Goal: Transaction & Acquisition: Purchase product/service

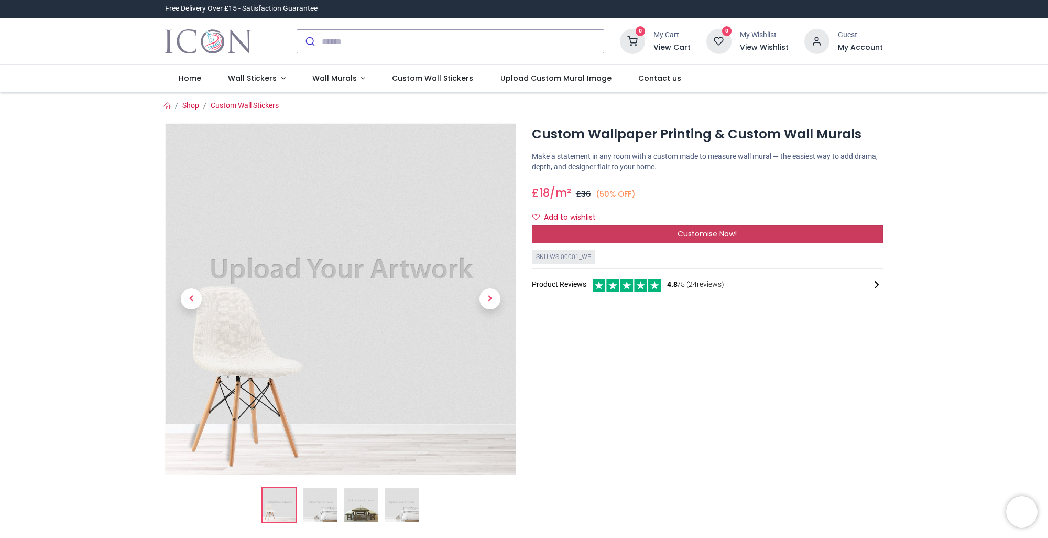
click at [670, 238] on div "Customise Now!" at bounding box center [707, 234] width 351 height 18
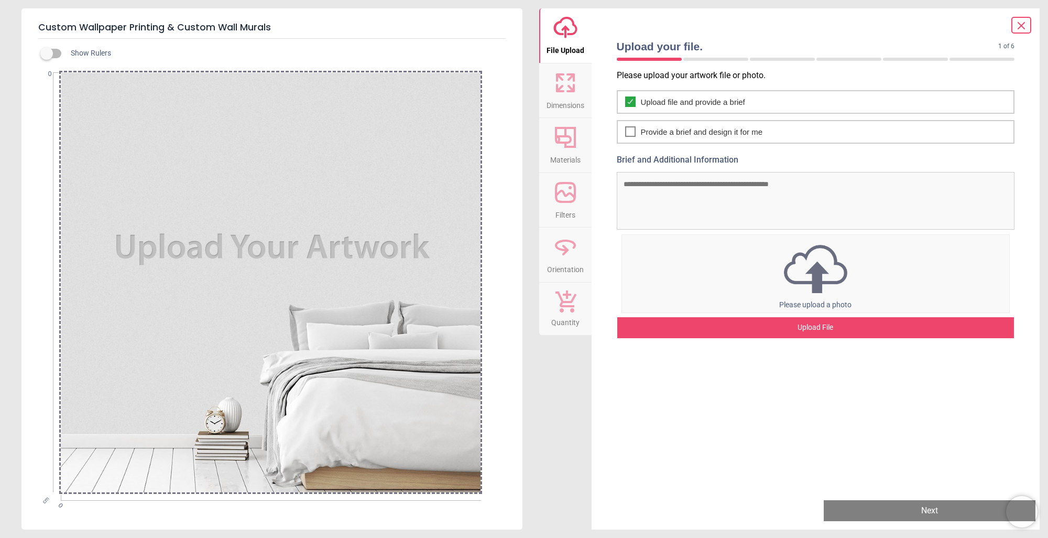
click at [744, 215] on textarea "Brief and Additional Information" at bounding box center [816, 201] width 398 height 58
click at [813, 266] on img at bounding box center [816, 269] width 388 height 54
click at [961, 179] on textarea "Brief and Additional Information" at bounding box center [816, 201] width 398 height 58
click at [819, 292] on img at bounding box center [816, 269] width 388 height 54
click at [805, 327] on div "Upload File" at bounding box center [815, 327] width 397 height 21
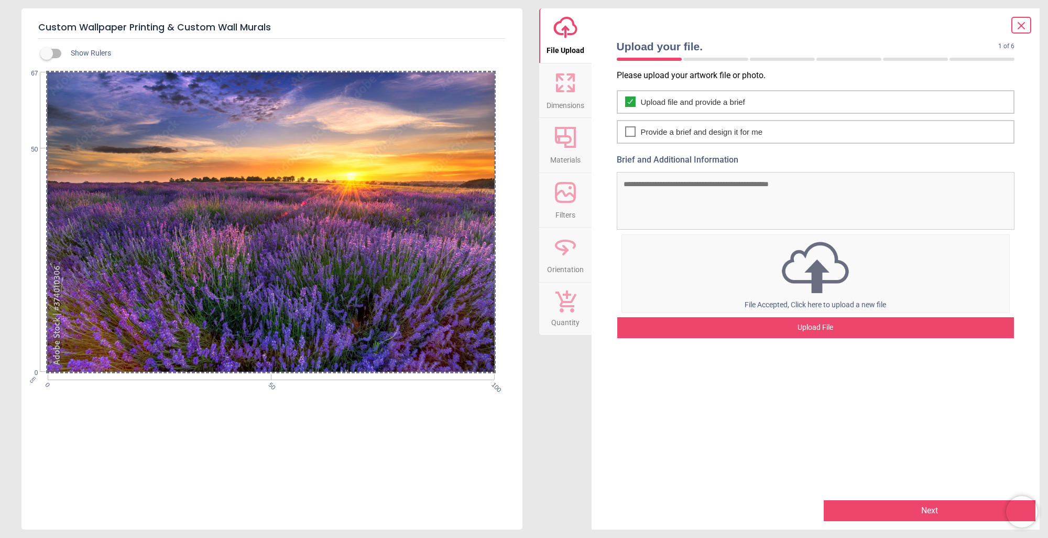
click at [814, 341] on div "Please upload your artwork file or photo. Upload file and provide a brief Provi…" at bounding box center [815, 280] width 415 height 421
click at [815, 330] on div "Upload File" at bounding box center [815, 327] width 397 height 21
click at [618, 271] on div "0% Uploading Artwork Upload File" at bounding box center [816, 284] width 398 height 109
click at [825, 324] on div "Upload File" at bounding box center [815, 327] width 397 height 21
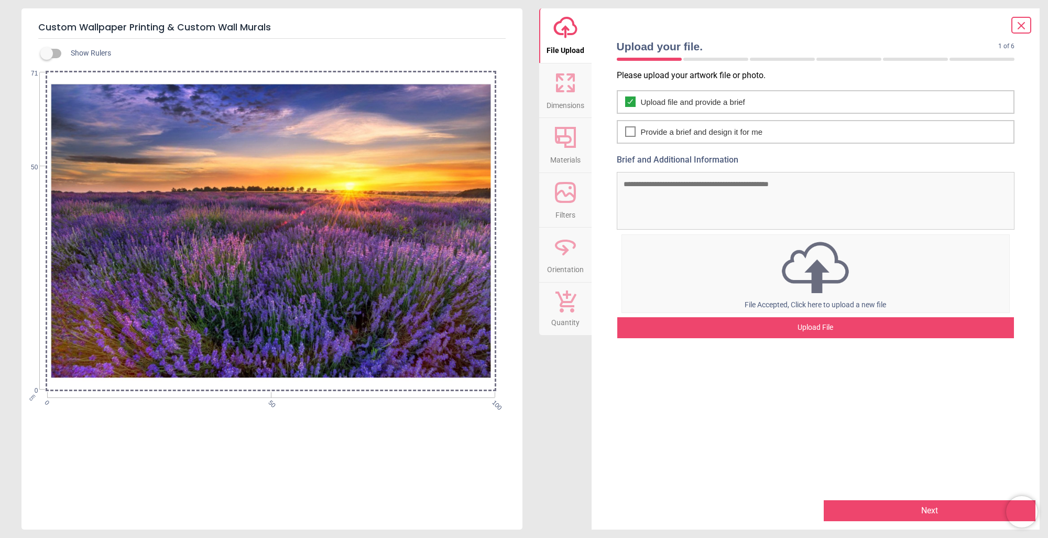
click at [562, 81] on icon at bounding box center [565, 82] width 25 height 25
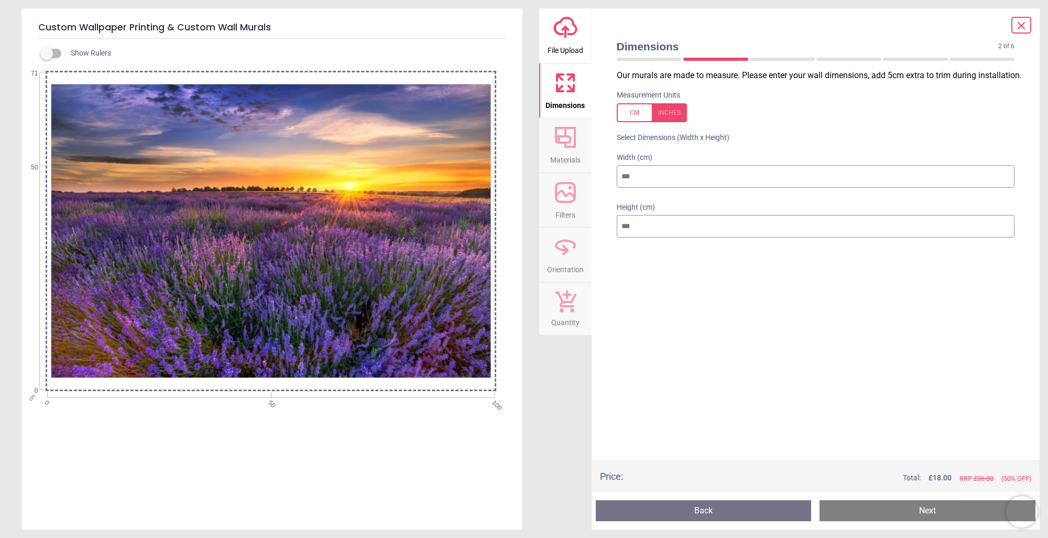
click at [562, 143] on icon at bounding box center [565, 137] width 21 height 21
click at [562, 142] on icon at bounding box center [565, 137] width 21 height 21
click at [569, 187] on circle at bounding box center [570, 187] width 3 height 3
click at [568, 249] on icon at bounding box center [565, 246] width 25 height 25
click at [575, 84] on icon at bounding box center [565, 82] width 25 height 25
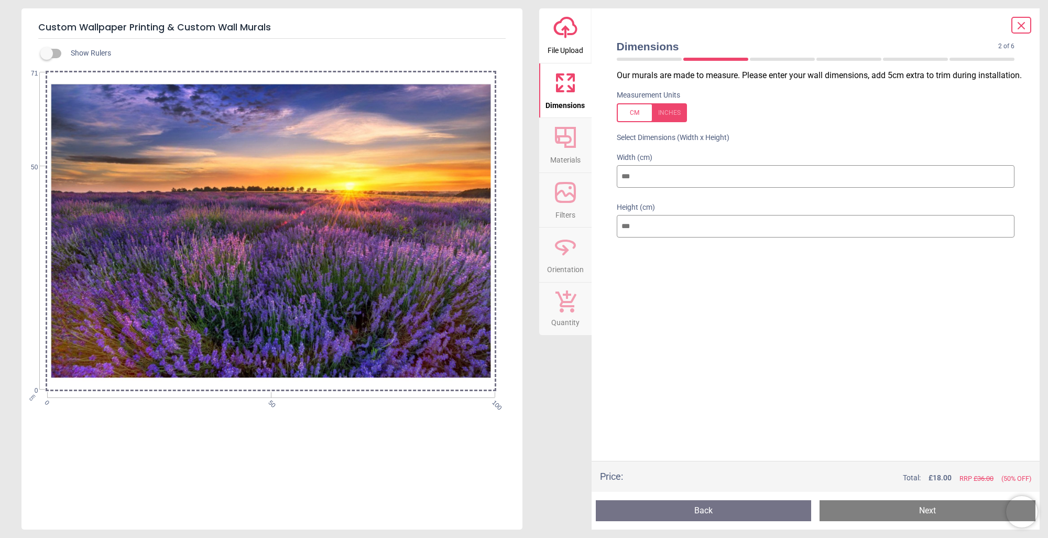
click at [674, 115] on div at bounding box center [652, 112] width 70 height 19
type input "**"
click at [642, 114] on div at bounding box center [652, 112] width 70 height 19
type input "***"
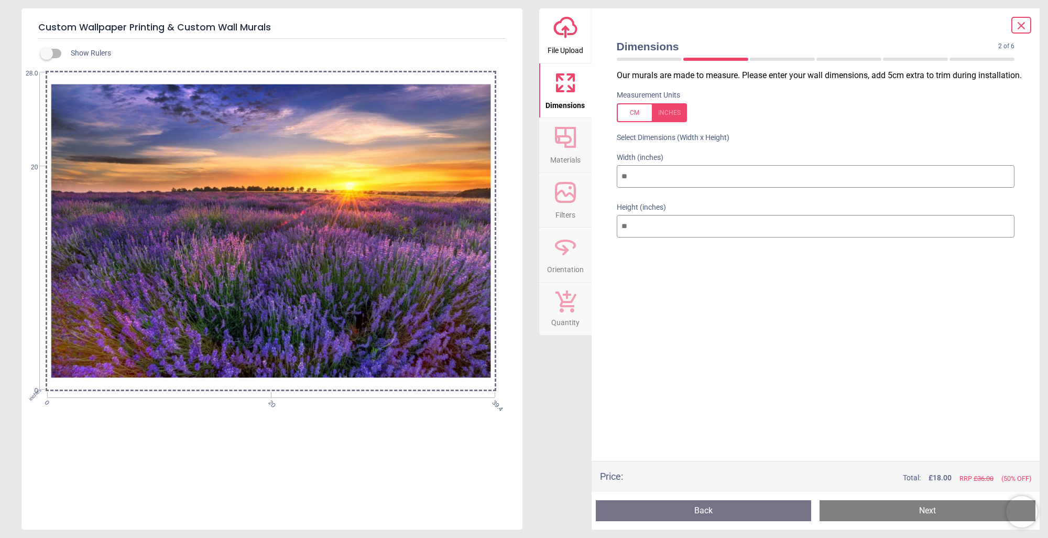
type input "**"
click at [675, 116] on div at bounding box center [652, 112] width 70 height 19
type input "**"
click at [635, 178] on input "**" at bounding box center [816, 176] width 398 height 23
click at [644, 231] on input "**" at bounding box center [816, 226] width 398 height 23
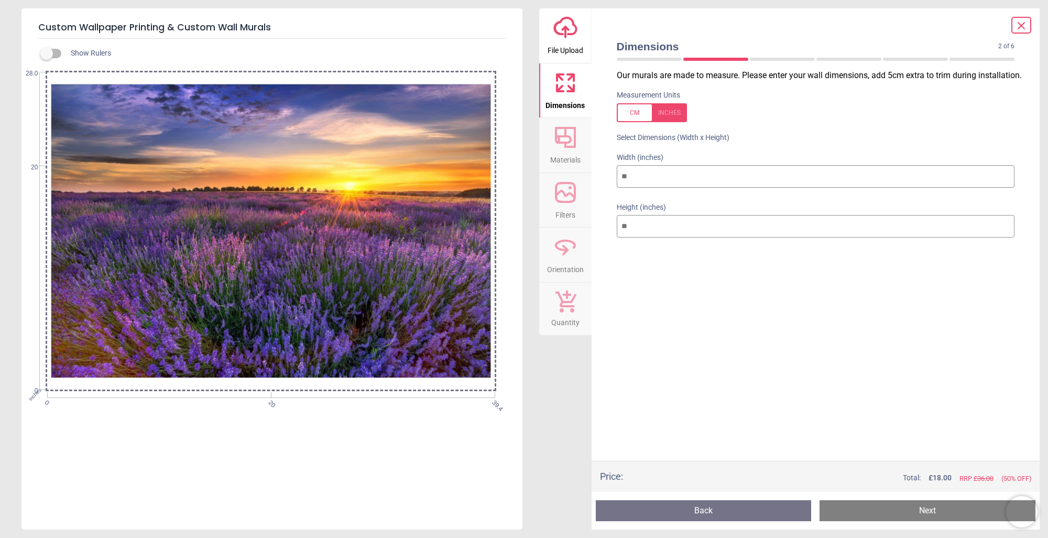
type input "*"
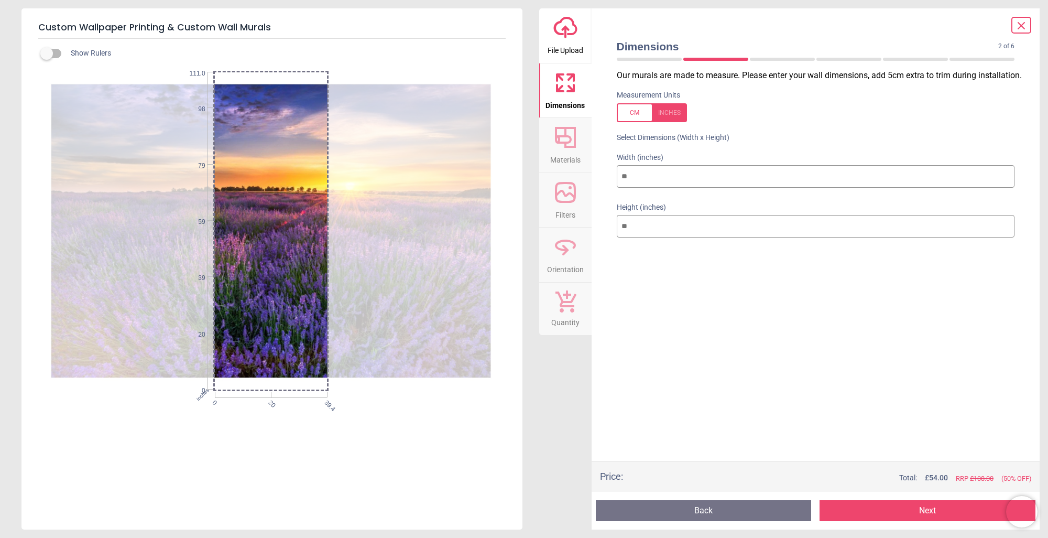
type input "***"
click at [658, 172] on input "**" at bounding box center [816, 176] width 398 height 23
type input "*"
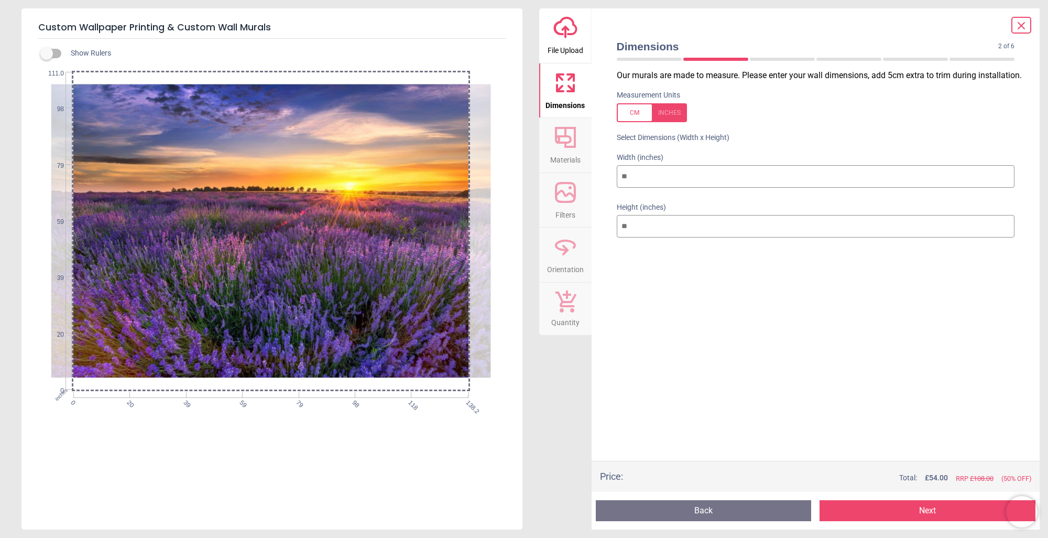
type input "***"
click at [761, 279] on div "Our murals are made to measure. Please enter your wall dimensions, add 5cm extr…" at bounding box center [815, 265] width 415 height 391
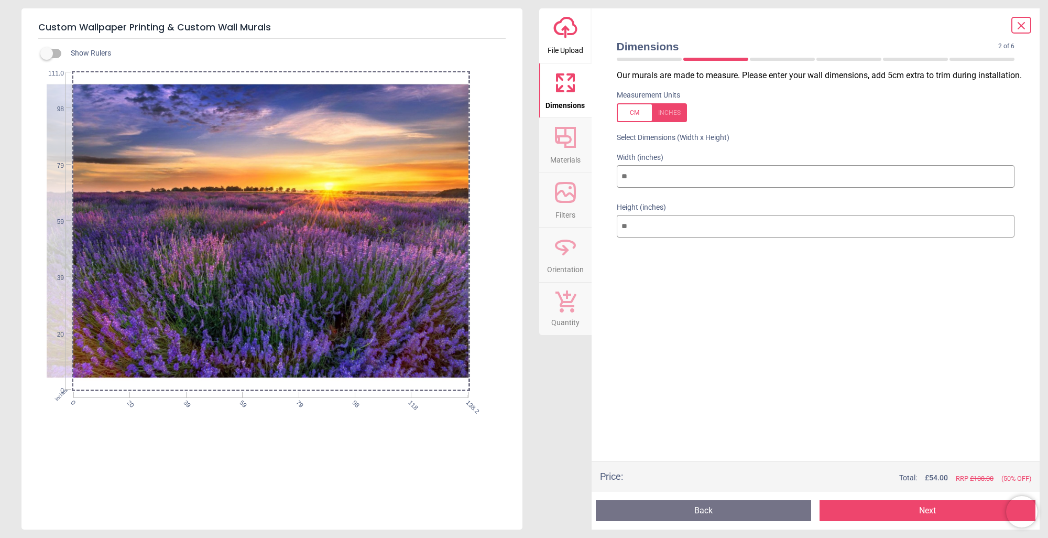
drag, startPoint x: 212, startPoint y: 270, endPoint x: 191, endPoint y: 269, distance: 21.0
click at [191, 269] on div at bounding box center [250, 231] width 449 height 318
click at [206, 454] on div "Show Rulers inches 0 20 39 59 79 98 118 138.2 0 20 39 59 79 98 111.0" at bounding box center [271, 284] width 501 height 491
click at [266, 202] on div at bounding box center [250, 231] width 449 height 318
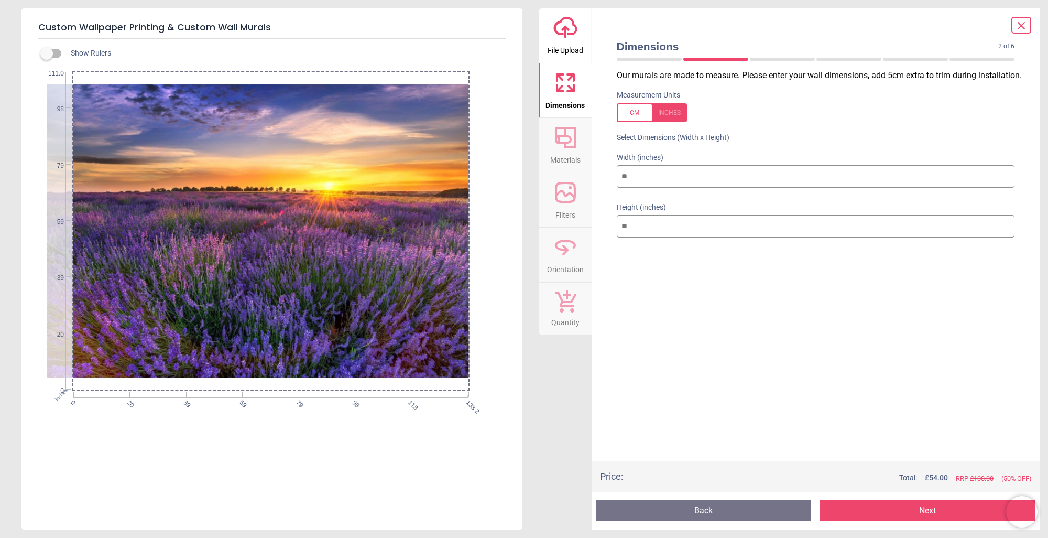
click at [563, 150] on span "Materials" at bounding box center [565, 158] width 30 height 16
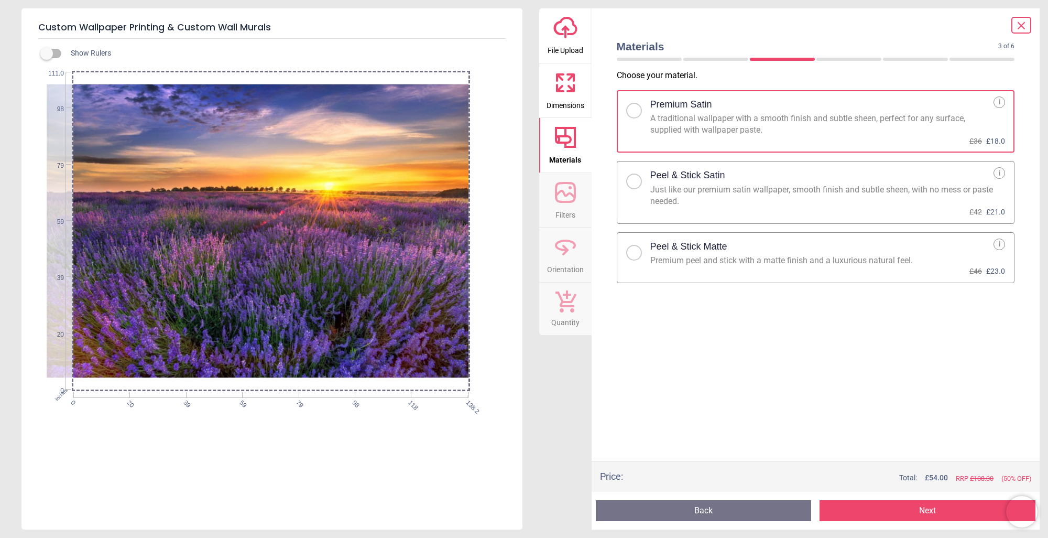
click at [565, 181] on icon at bounding box center [565, 192] width 25 height 25
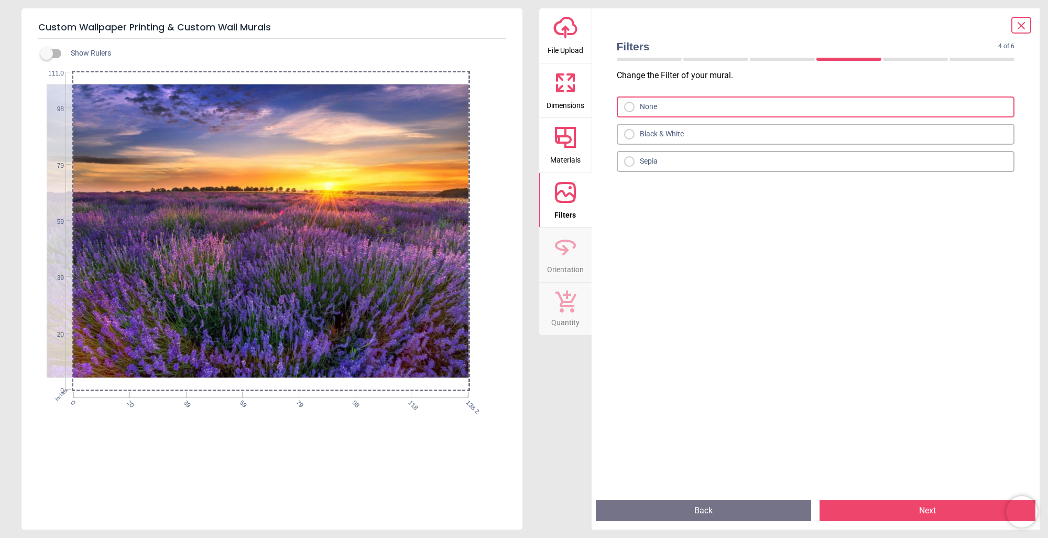
click at [562, 242] on icon at bounding box center [565, 246] width 25 height 25
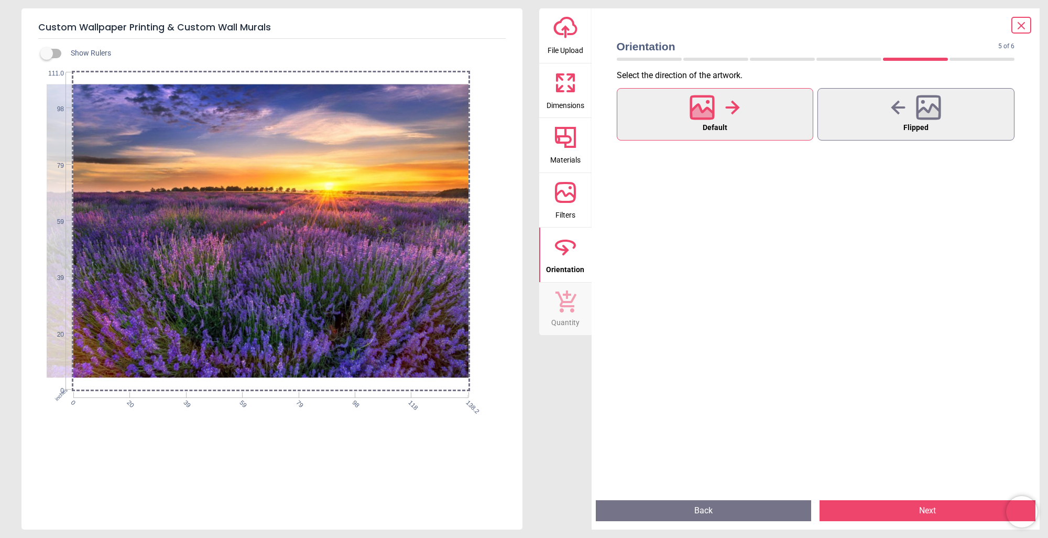
click at [566, 301] on icon at bounding box center [565, 301] width 21 height 22
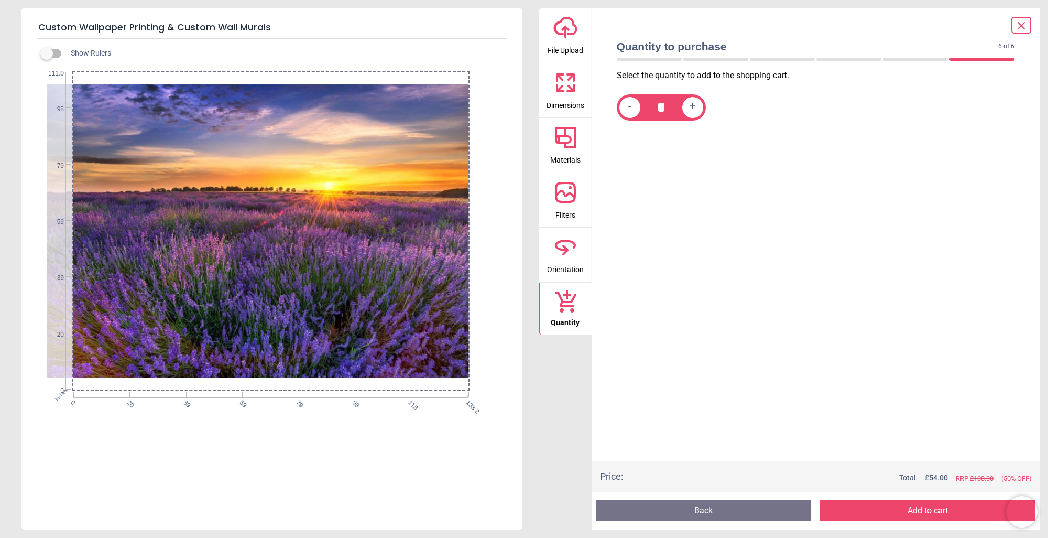
click at [562, 24] on icon "upload-cloud-line" at bounding box center [565, 27] width 25 height 25
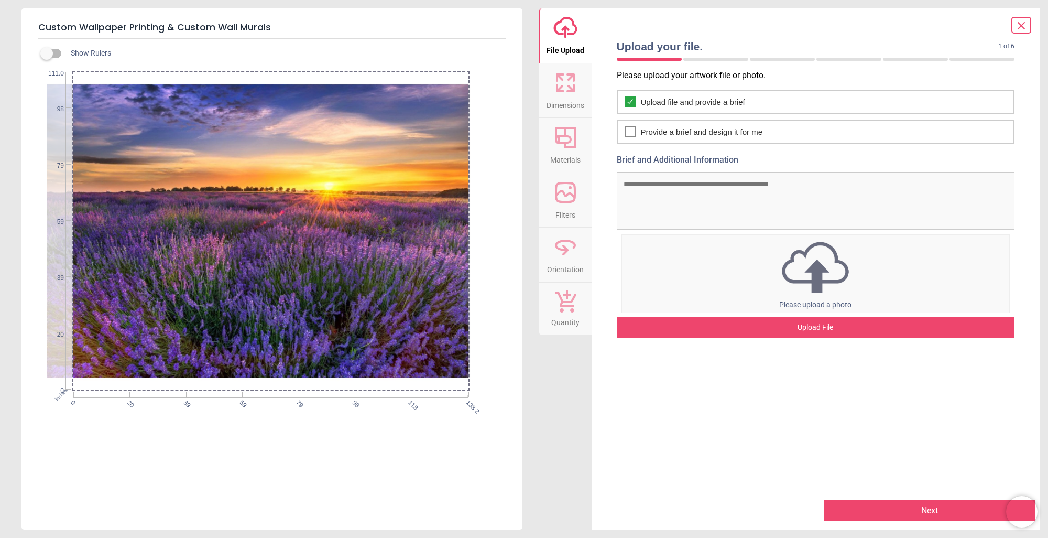
click at [352, 158] on div at bounding box center [250, 231] width 449 height 318
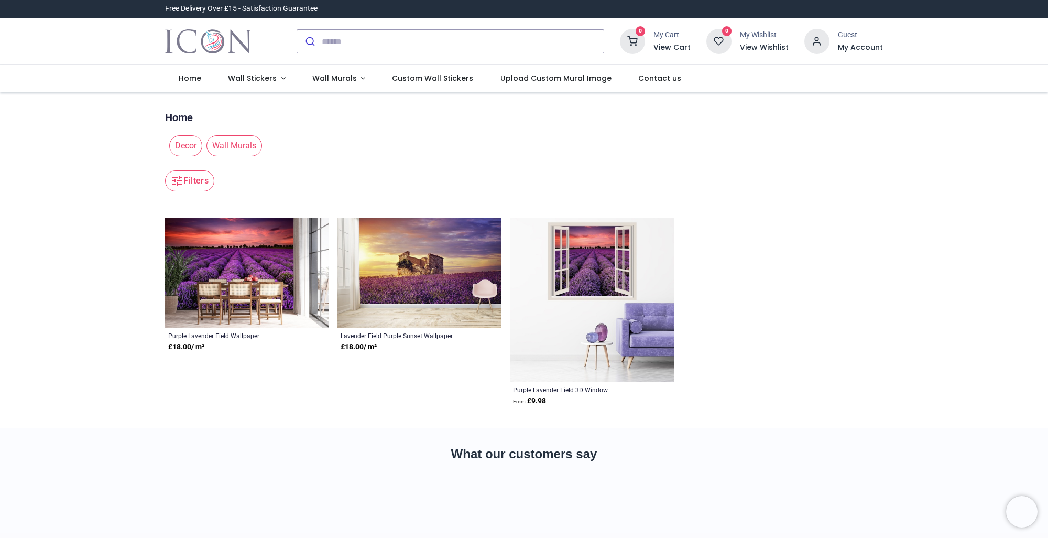
click at [213, 276] on img at bounding box center [247, 273] width 164 height 110
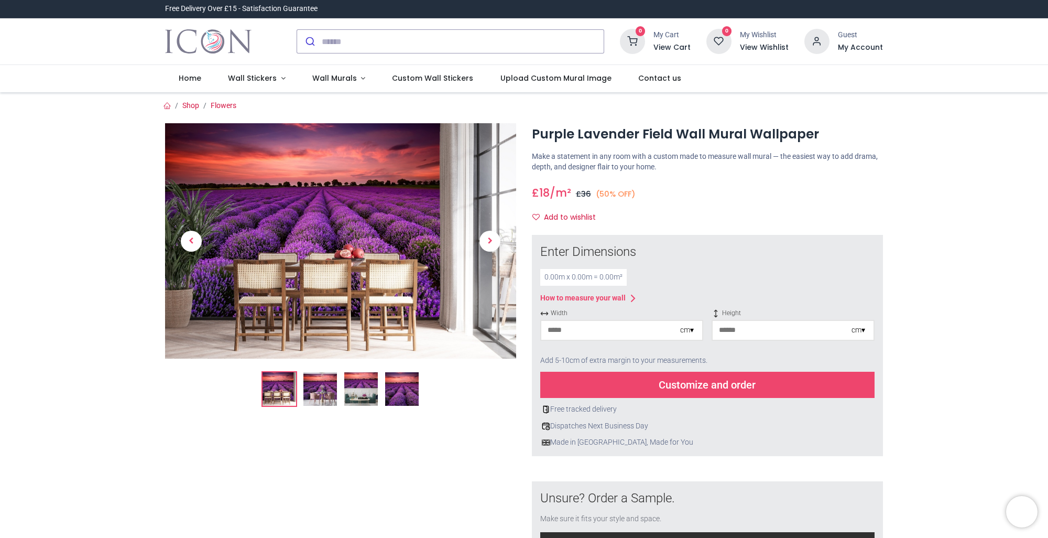
click at [589, 330] on input "number" at bounding box center [610, 330] width 139 height 19
click at [686, 331] on div "cm ▾" at bounding box center [687, 330] width 14 height 10
click at [554, 364] on div "Inches (inch)" at bounding box center [621, 365] width 161 height 17
click at [541, 330] on input "number" at bounding box center [605, 330] width 128 height 19
type input "***"
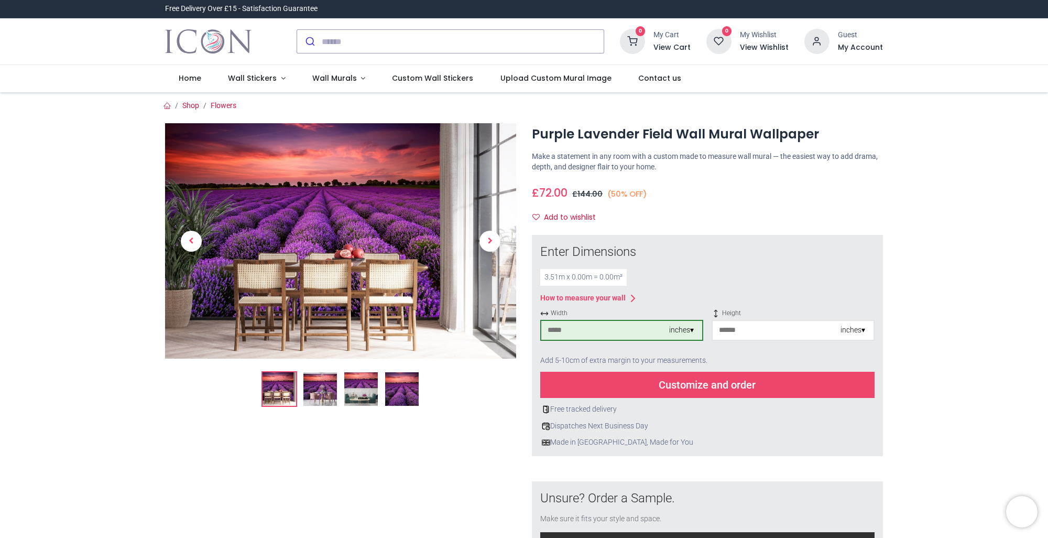
click at [746, 326] on input "number" at bounding box center [777, 330] width 128 height 19
click at [782, 332] on input "number" at bounding box center [777, 330] width 128 height 19
type input "***"
click at [486, 244] on span "Next" at bounding box center [489, 241] width 21 height 21
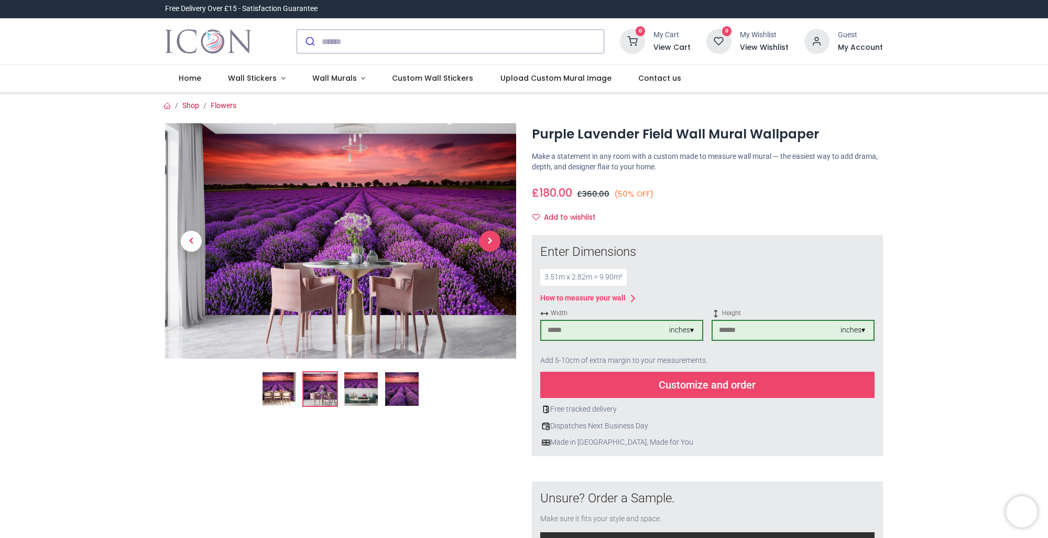
click at [488, 243] on span "Next" at bounding box center [489, 241] width 21 height 21
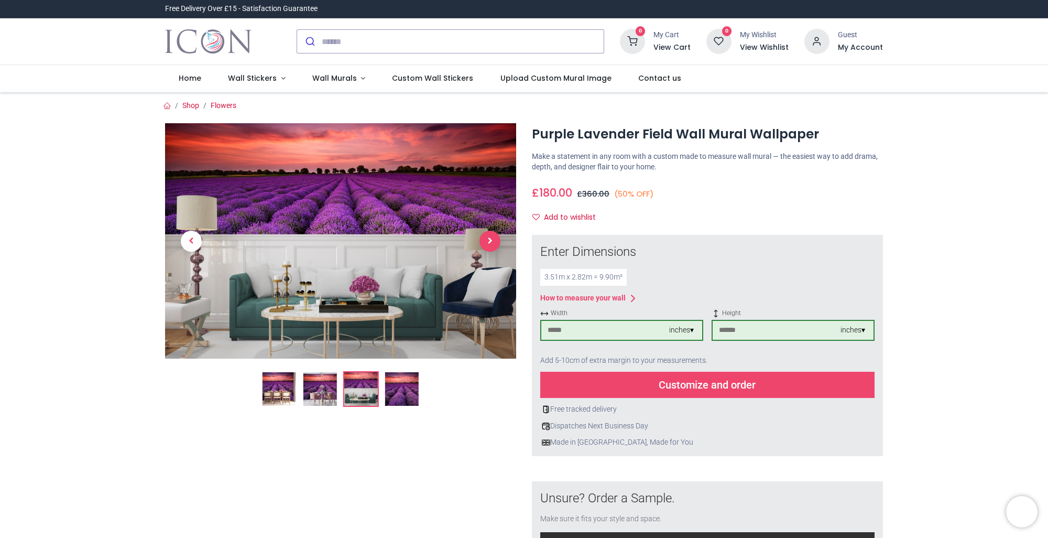
click at [488, 243] on span "Next" at bounding box center [489, 241] width 21 height 21
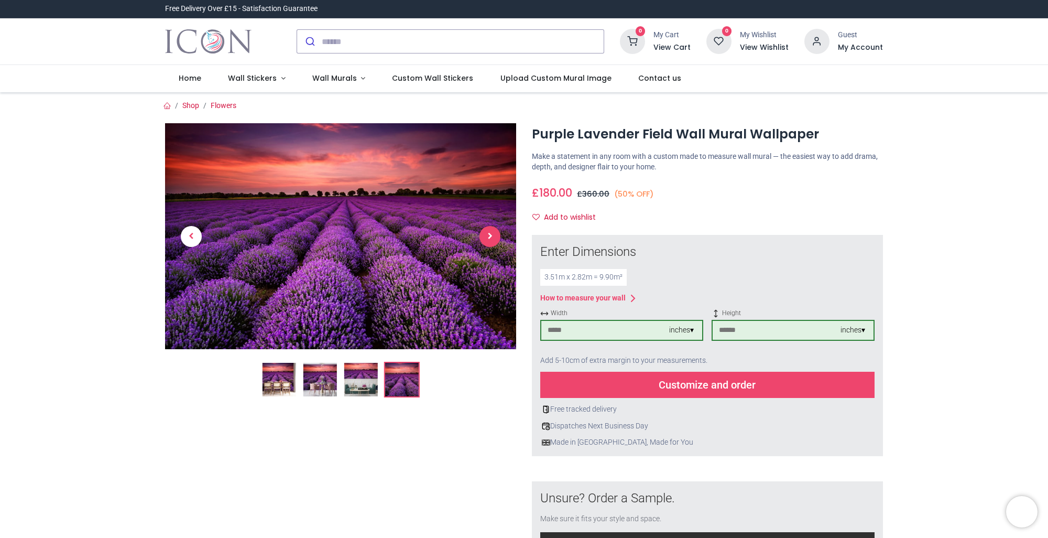
click at [488, 243] on span "Next" at bounding box center [489, 236] width 21 height 21
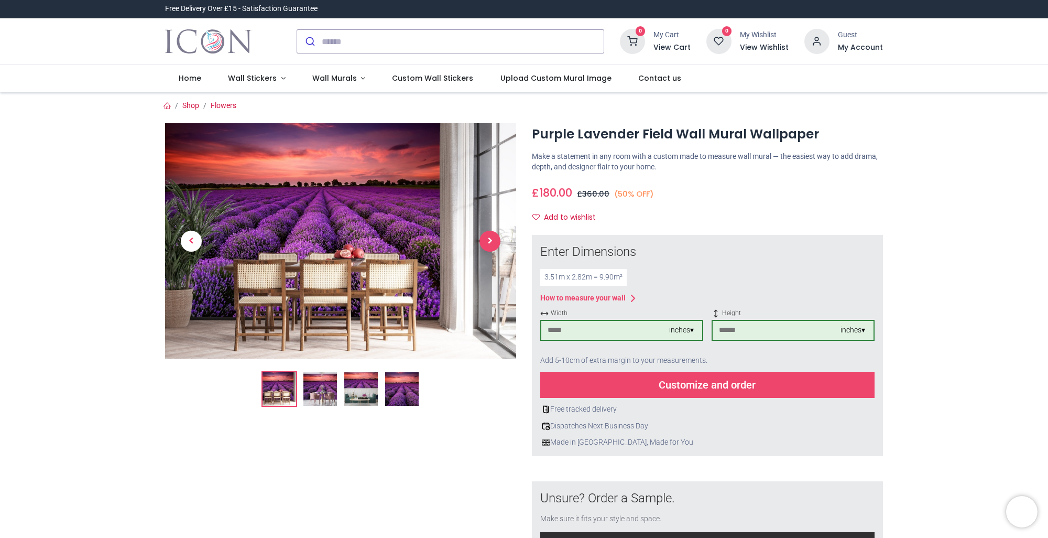
click at [488, 243] on span "Next" at bounding box center [489, 241] width 21 height 21
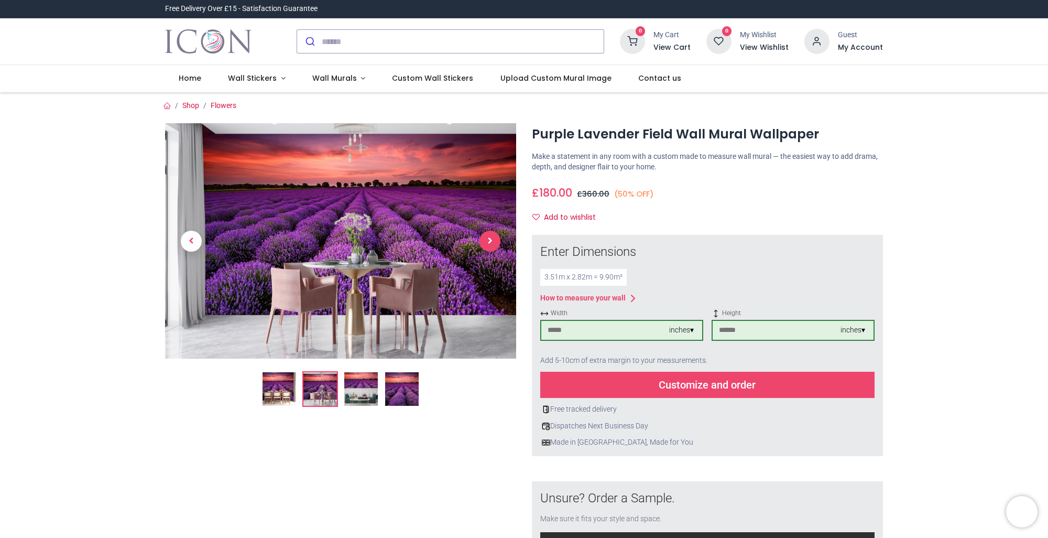
click at [488, 243] on span "Next" at bounding box center [489, 241] width 21 height 21
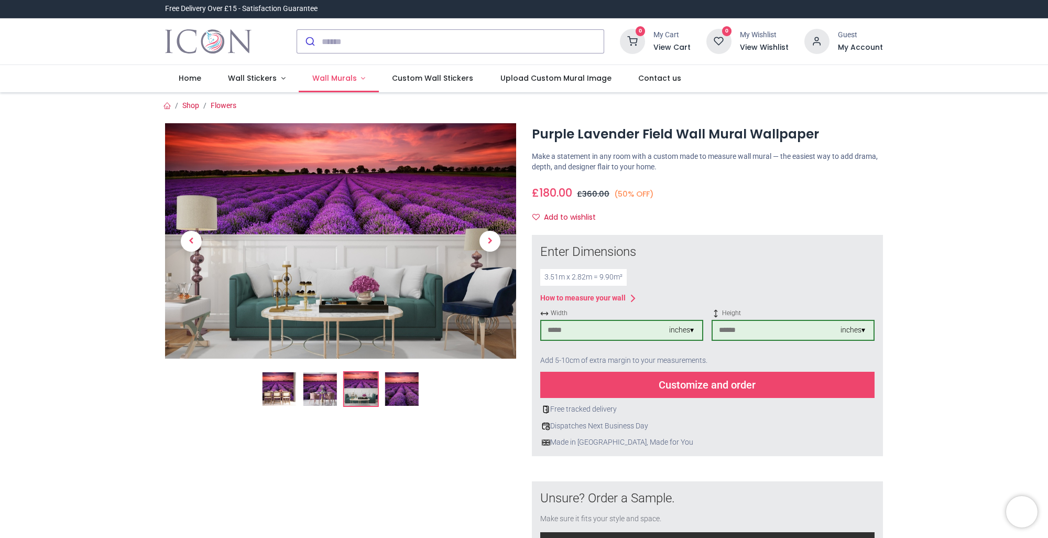
click at [363, 79] on link "Wall Murals" at bounding box center [339, 78] width 80 height 27
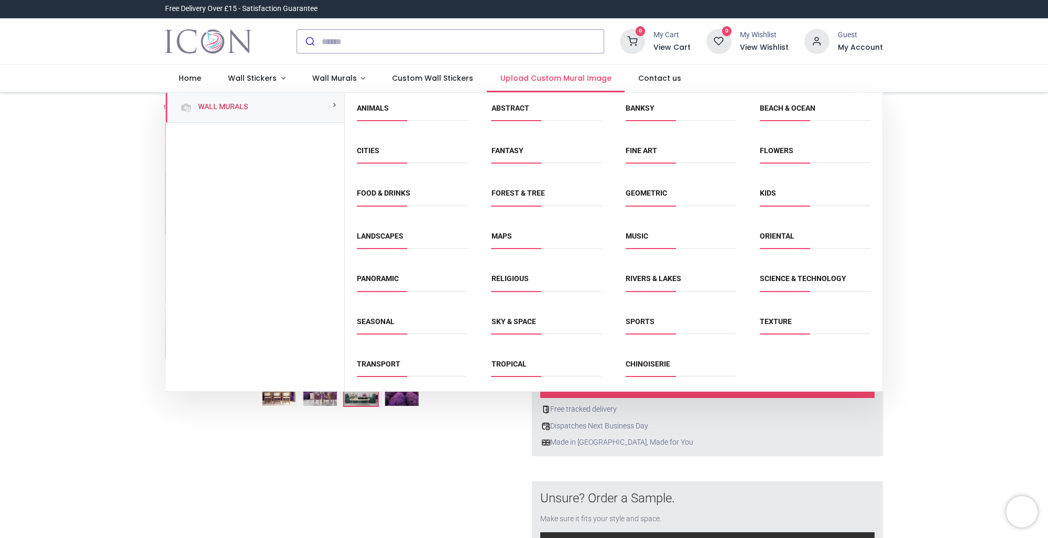
click at [560, 80] on span "Upload Custom Mural Image" at bounding box center [555, 78] width 111 height 10
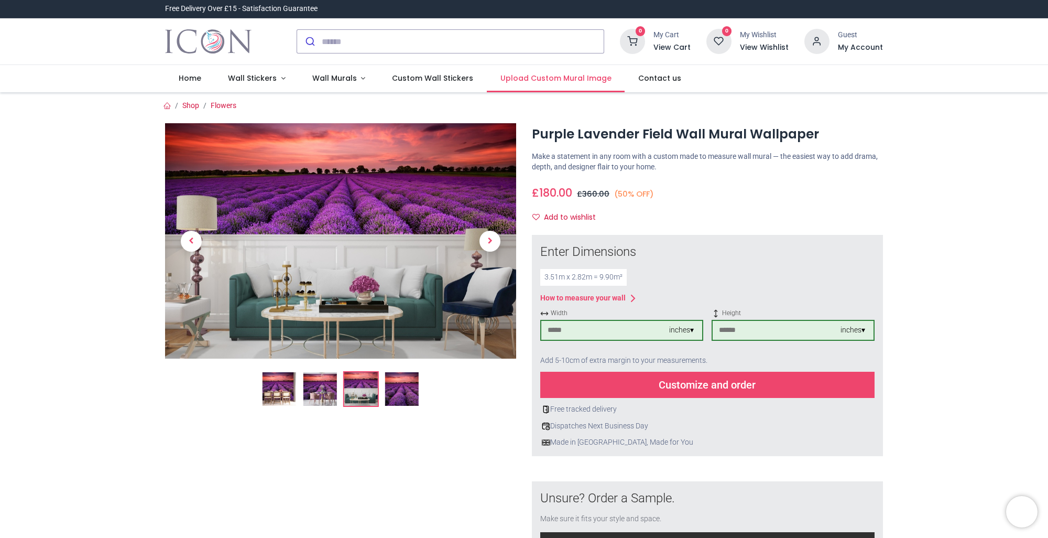
click at [560, 80] on span "Upload Custom Mural Image" at bounding box center [555, 78] width 111 height 10
click at [544, 75] on span "Upload Custom Mural Image" at bounding box center [555, 78] width 111 height 10
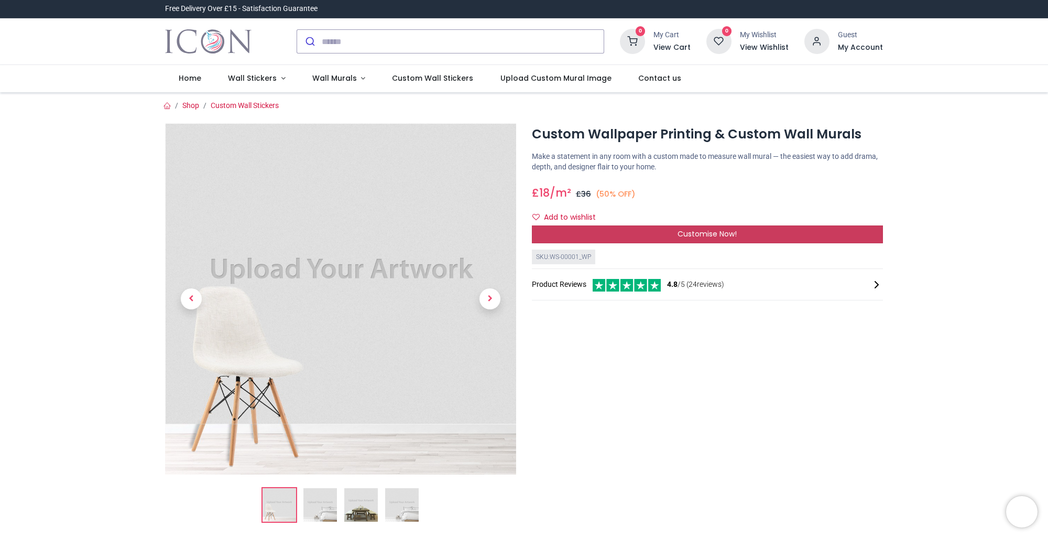
click at [700, 231] on span "Customise Now!" at bounding box center [707, 233] width 59 height 10
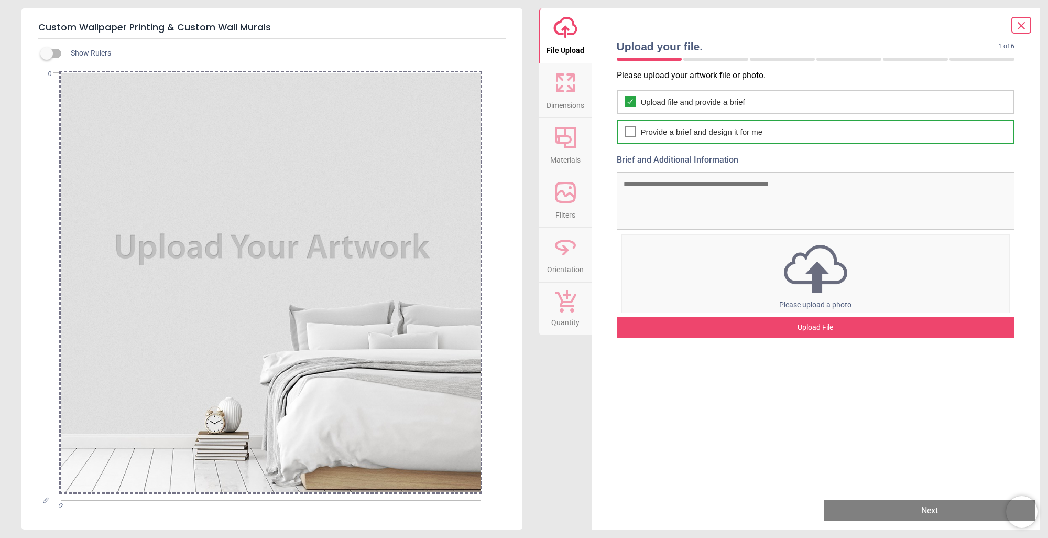
click at [714, 132] on span "Provide a brief and design it for me" at bounding box center [702, 131] width 122 height 11
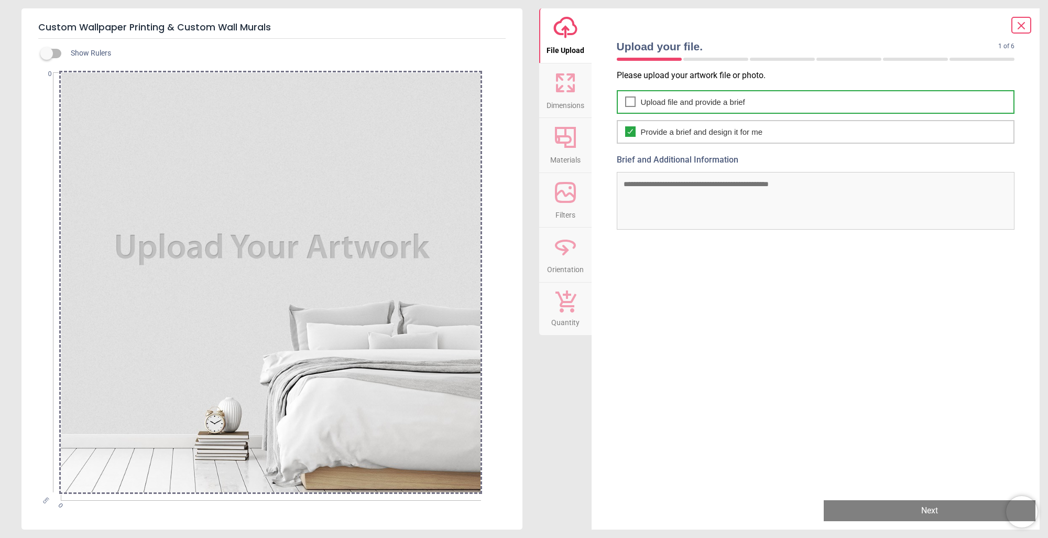
click at [626, 108] on div "Upload file and provide a brief" at bounding box center [816, 102] width 398 height 24
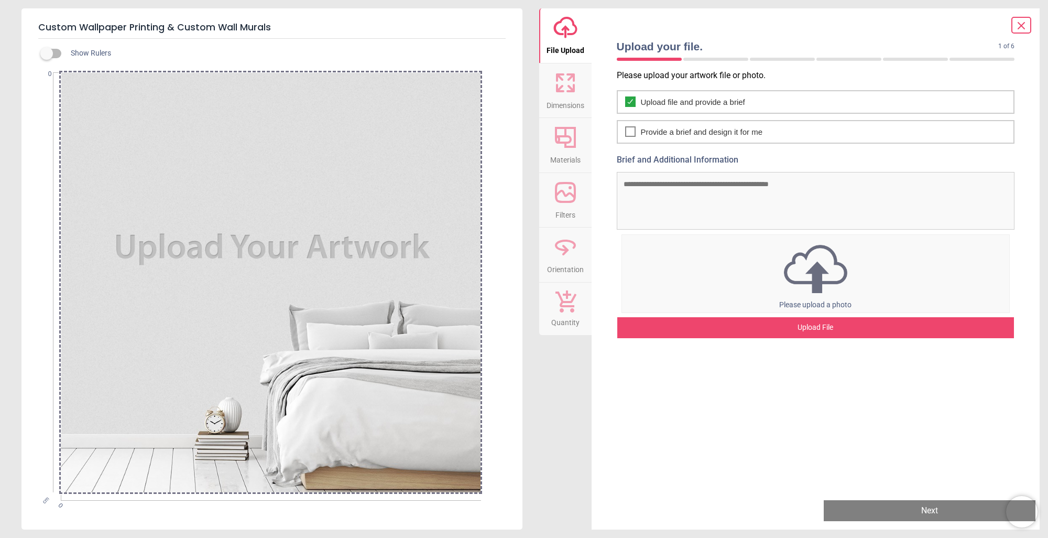
click at [809, 326] on div "Upload File" at bounding box center [815, 327] width 397 height 21
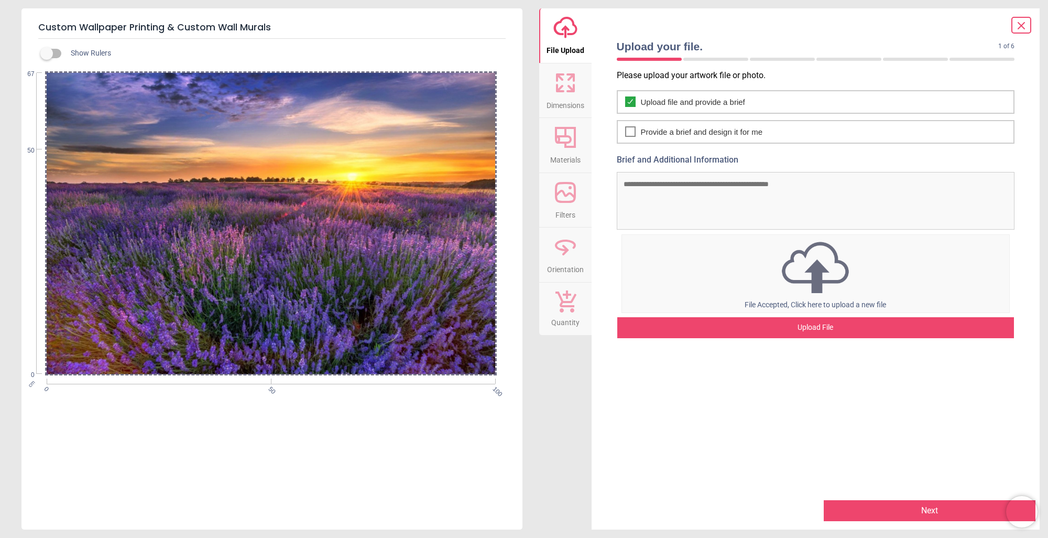
click at [939, 516] on button "Next" at bounding box center [930, 510] width 212 height 21
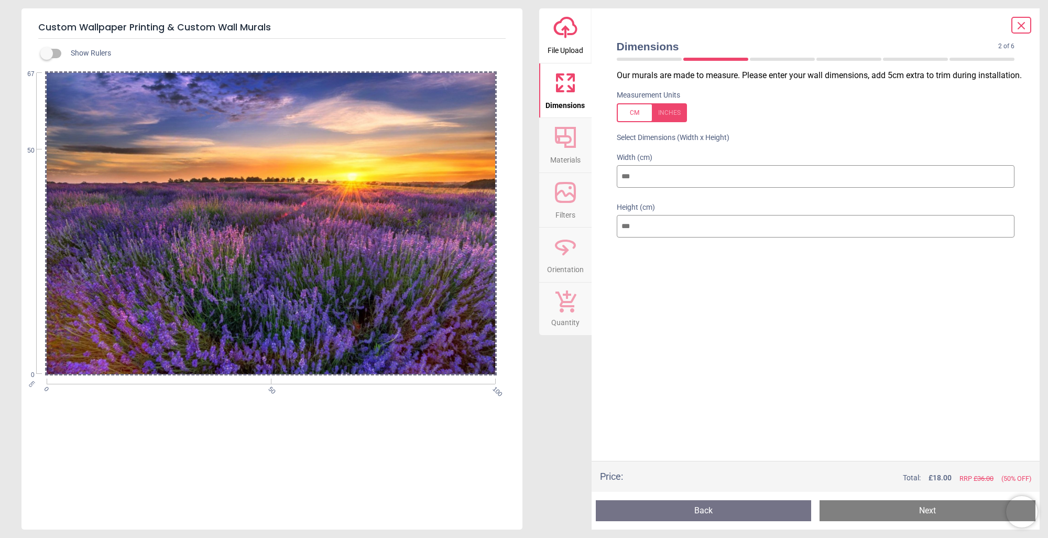
click at [663, 118] on div at bounding box center [652, 112] width 70 height 19
type input "**"
click at [648, 183] on input "**" at bounding box center [816, 176] width 398 height 23
type input "*"
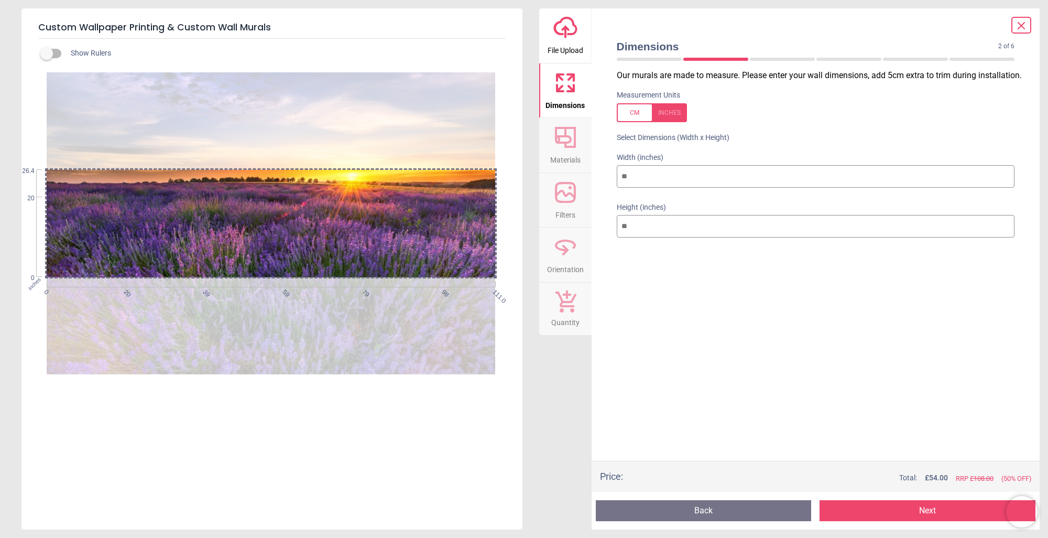
type input "***"
drag, startPoint x: 647, startPoint y: 227, endPoint x: 598, endPoint y: 227, distance: 48.7
click at [598, 227] on div "Dimensions 2 of 6 2 of 8 Our murals are made to measure. Please enter your wall…" at bounding box center [816, 268] width 449 height 521
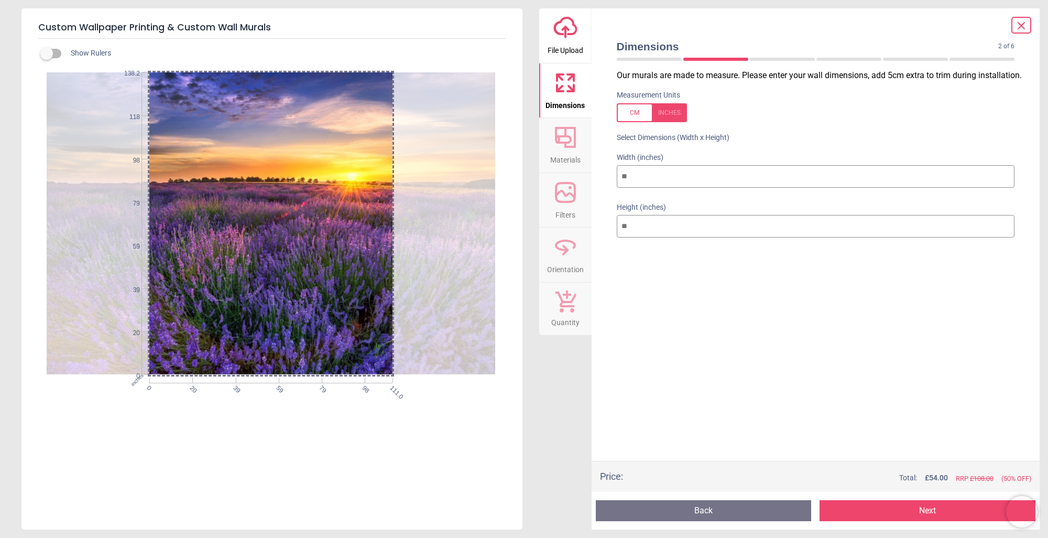
type input "***"
click at [686, 267] on div at bounding box center [815, 259] width 415 height 26
click at [664, 230] on input "***" at bounding box center [816, 226] width 398 height 23
click at [672, 169] on input "***" at bounding box center [816, 176] width 398 height 23
click at [694, 285] on div "Our murals are made to measure. Please enter your wall dimensions, add 5cm extr…" at bounding box center [815, 265] width 415 height 391
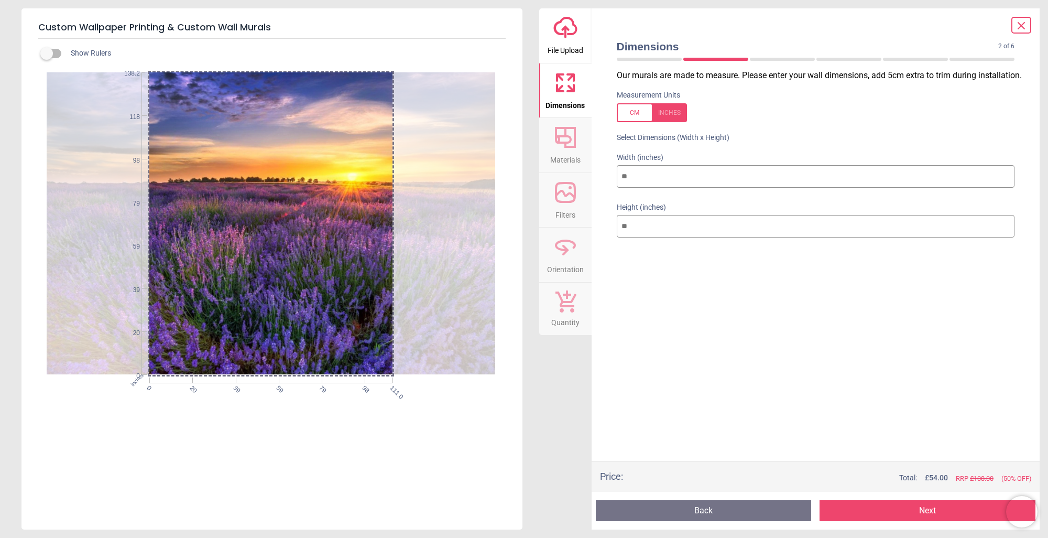
click at [627, 112] on div at bounding box center [652, 112] width 70 height 19
type input "***"
drag, startPoint x: 639, startPoint y: 227, endPoint x: 577, endPoint y: 230, distance: 61.9
click at [577, 230] on div "upload-cloud-line File Upload Dimensions Crop Materials Filters Orientation Qua…" at bounding box center [789, 268] width 501 height 521
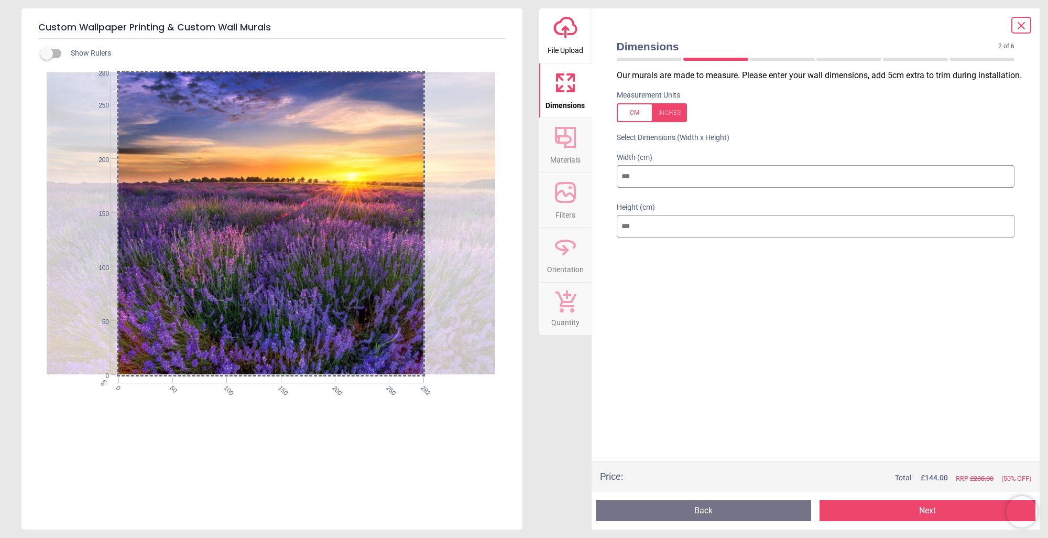
type input "***"
drag, startPoint x: 647, startPoint y: 180, endPoint x: 576, endPoint y: 179, distance: 70.2
click at [576, 179] on div "upload-cloud-line File Upload Dimensions Crop Materials Filters Orientation Qua…" at bounding box center [789, 268] width 501 height 521
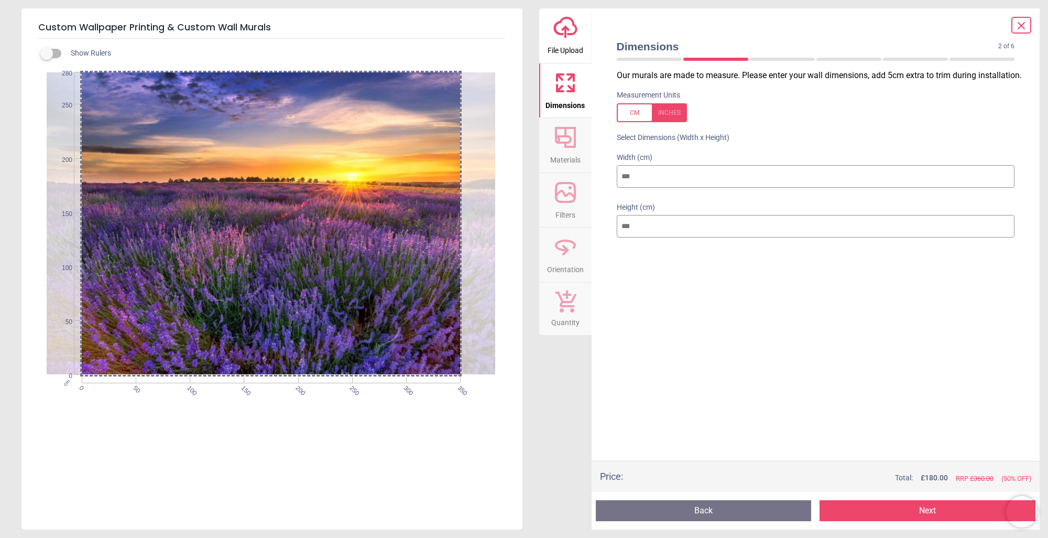
click at [672, 111] on div at bounding box center [652, 112] width 70 height 19
type input "***"
click at [658, 181] on input "***" at bounding box center [816, 176] width 398 height 23
click at [654, 219] on input "***" at bounding box center [816, 226] width 398 height 23
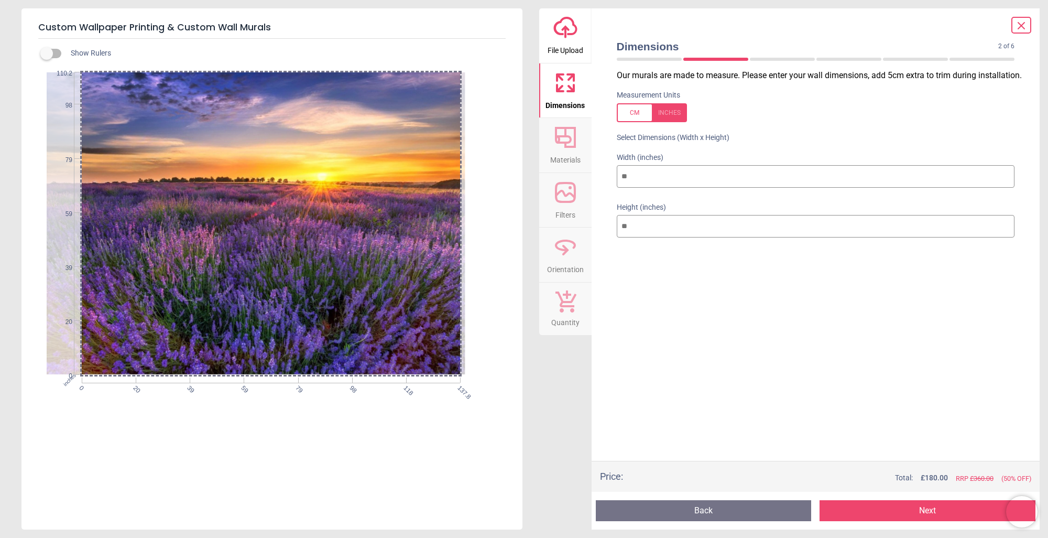
drag, startPoint x: 241, startPoint y: 285, endPoint x: 136, endPoint y: 282, distance: 104.8
click at [136, 282] on div at bounding box center [240, 223] width 449 height 303
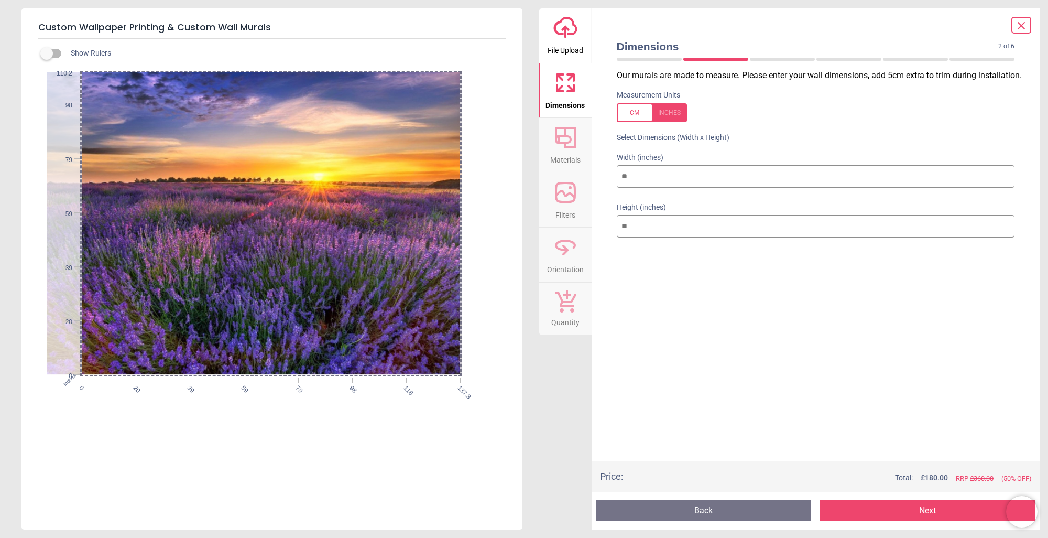
drag, startPoint x: 136, startPoint y: 282, endPoint x: 40, endPoint y: 303, distance: 98.8
click at [40, 303] on div "inches 0 20 39 59 79 98 118 137.8 0 20 39 59 79 98 110.2" at bounding box center [270, 221] width 499 height 307
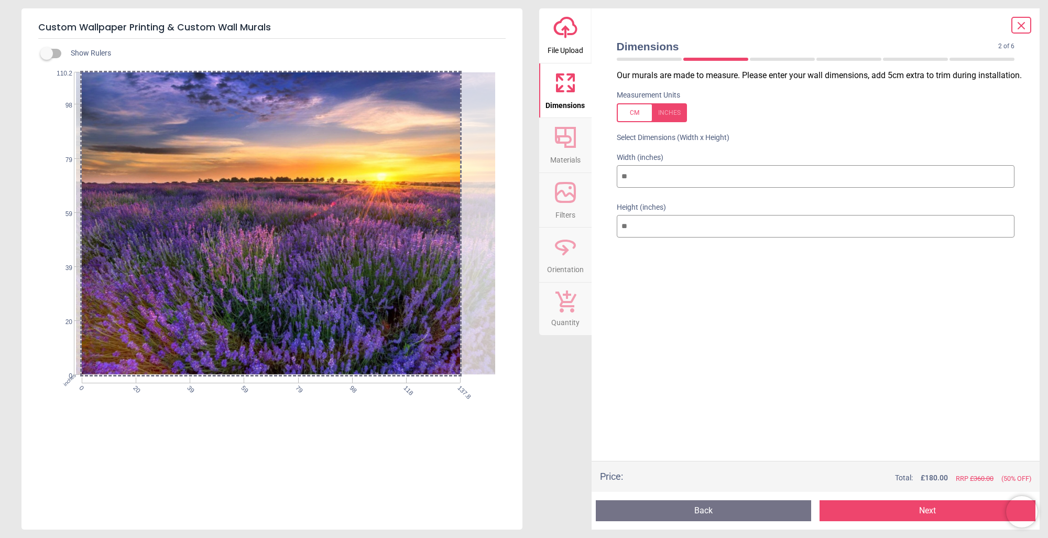
drag, startPoint x: 235, startPoint y: 252, endPoint x: 493, endPoint y: 270, distance: 258.0
click at [493, 270] on div at bounding box center [300, 223] width 449 height 303
drag, startPoint x: 350, startPoint y: 289, endPoint x: 484, endPoint y: 302, distance: 134.8
click at [484, 302] on div at bounding box center [300, 223] width 449 height 303
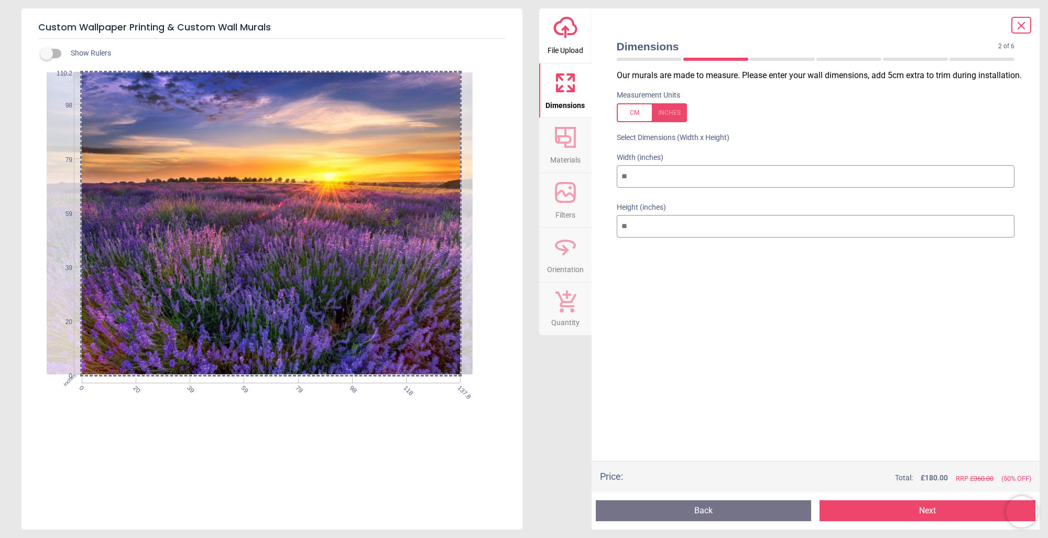
drag, startPoint x: 389, startPoint y: 307, endPoint x: 103, endPoint y: 297, distance: 285.8
click at [112, 301] on div at bounding box center [248, 223] width 449 height 303
drag, startPoint x: 204, startPoint y: 287, endPoint x: 85, endPoint y: 284, distance: 118.4
click at [91, 286] on div at bounding box center [247, 223] width 449 height 303
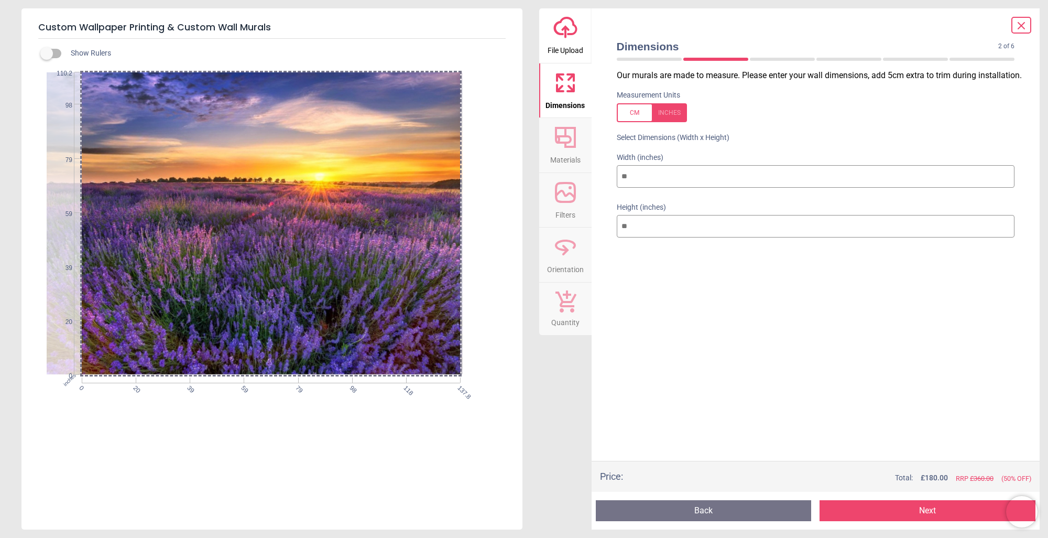
drag, startPoint x: 309, startPoint y: 298, endPoint x: 177, endPoint y: 300, distance: 132.1
click at [177, 300] on div at bounding box center [238, 223] width 449 height 303
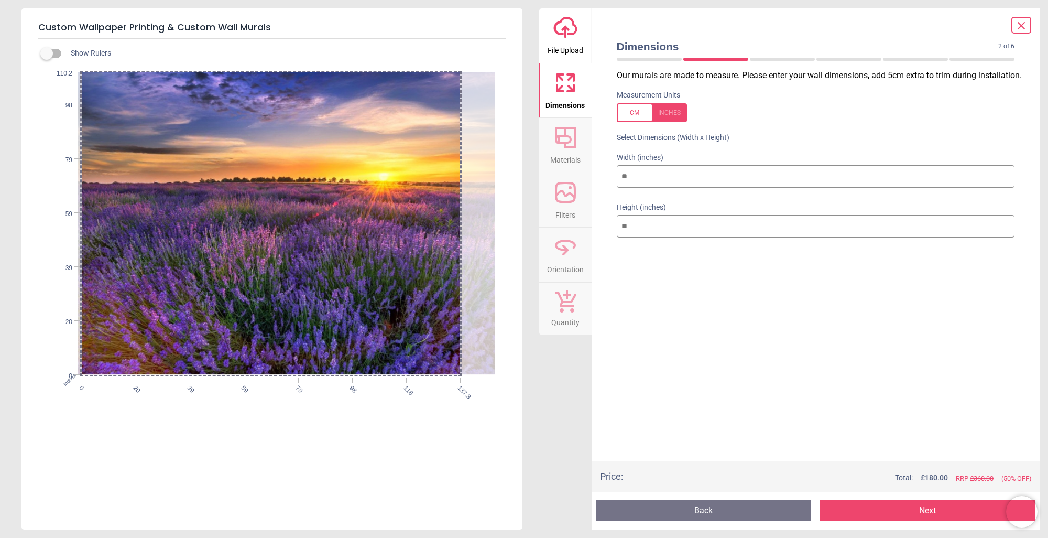
drag, startPoint x: 152, startPoint y: 291, endPoint x: 482, endPoint y: 313, distance: 330.8
click at [482, 313] on div at bounding box center [302, 223] width 449 height 303
drag, startPoint x: 166, startPoint y: 301, endPoint x: 346, endPoint y: 307, distance: 180.4
click at [346, 307] on div at bounding box center [302, 223] width 449 height 303
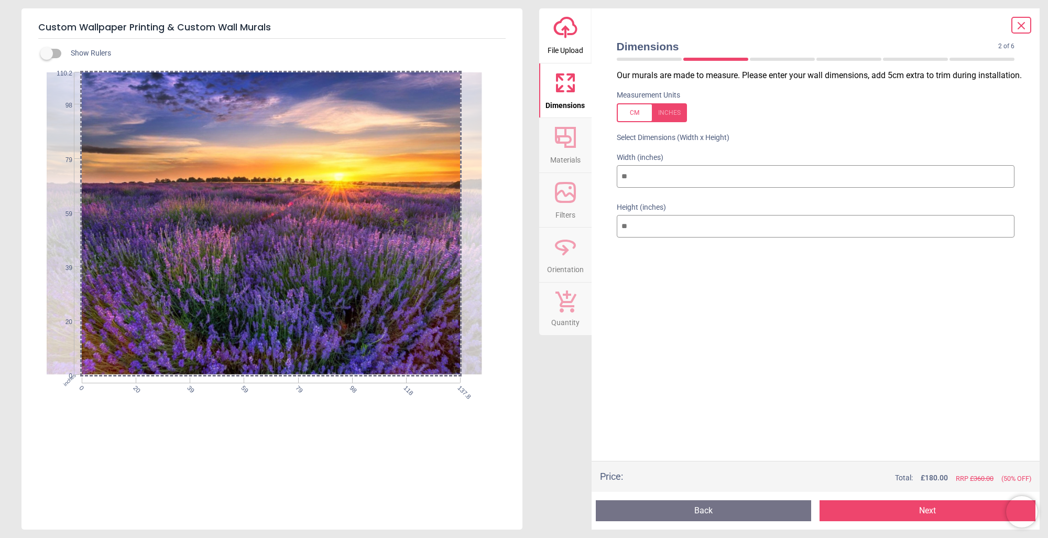
drag, startPoint x: 356, startPoint y: 307, endPoint x: 177, endPoint y: 297, distance: 179.5
click at [62, 311] on div at bounding box center [257, 223] width 449 height 303
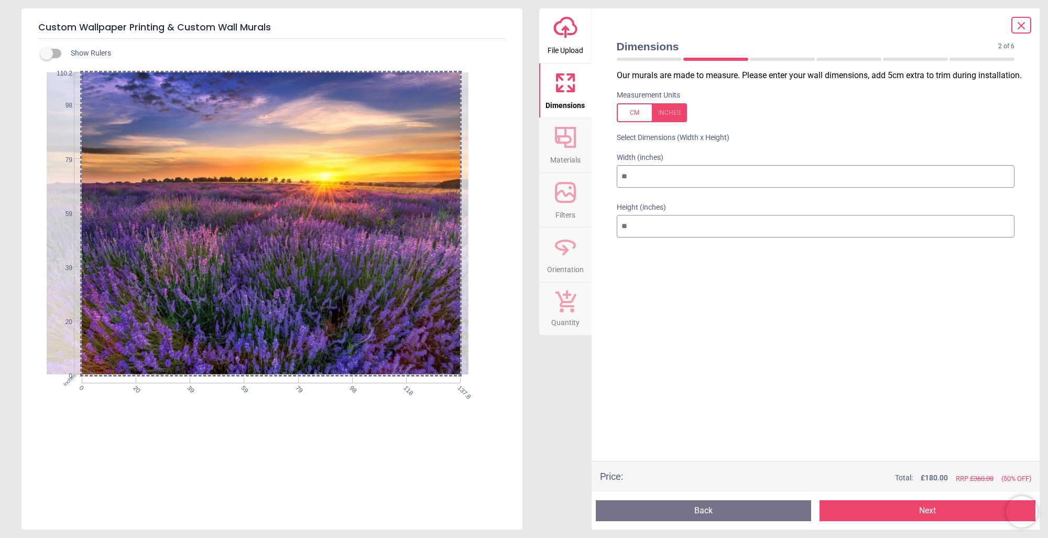
drag, startPoint x: 369, startPoint y: 298, endPoint x: 122, endPoint y: 299, distance: 247.3
click at [122, 299] on div at bounding box center [243, 223] width 449 height 303
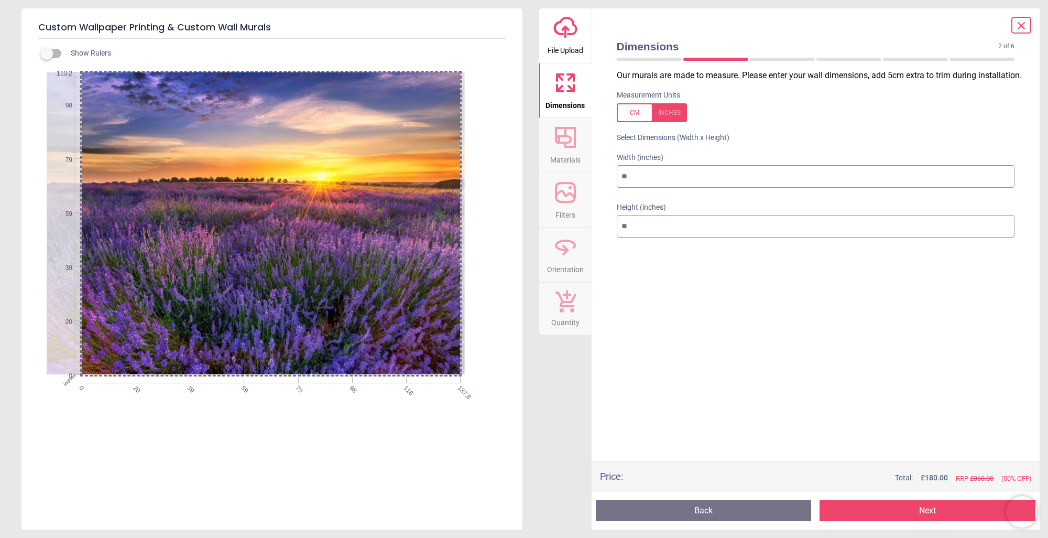
drag, startPoint x: 326, startPoint y: 287, endPoint x: 199, endPoint y: 289, distance: 127.3
click at [199, 289] on div at bounding box center [240, 223] width 449 height 303
drag, startPoint x: 428, startPoint y: 299, endPoint x: 285, endPoint y: 305, distance: 143.7
click at [285, 305] on div at bounding box center [239, 223] width 449 height 303
drag, startPoint x: 306, startPoint y: 300, endPoint x: 247, endPoint y: 299, distance: 58.7
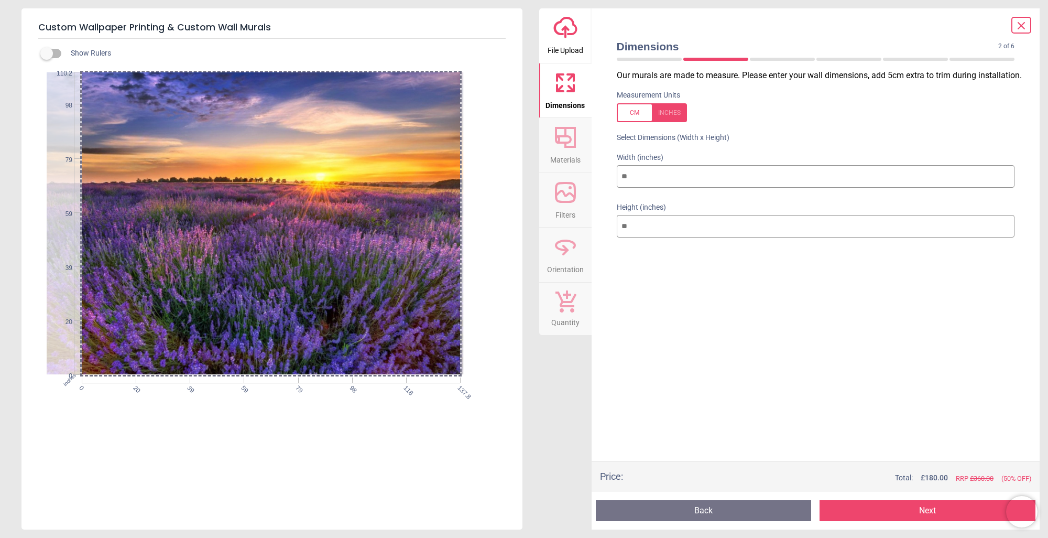
click at [247, 299] on div at bounding box center [239, 223] width 449 height 303
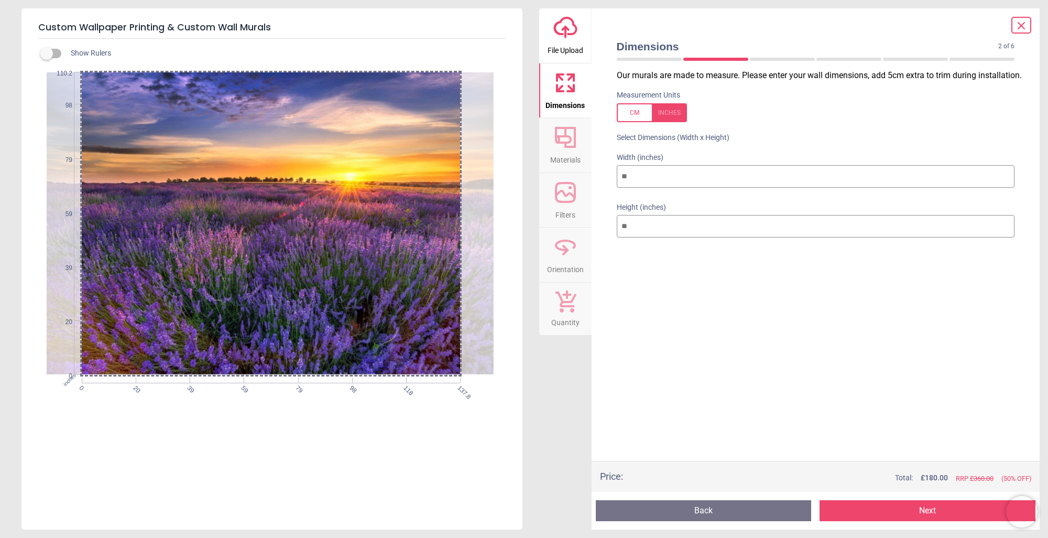
drag, startPoint x: 221, startPoint y: 297, endPoint x: 527, endPoint y: 308, distance: 305.7
click at [531, 307] on div "Custom Wallpaper Printing & Custom Wall Murals Show Rulers inches 0 20 39 59 79…" at bounding box center [524, 269] width 1048 height 538
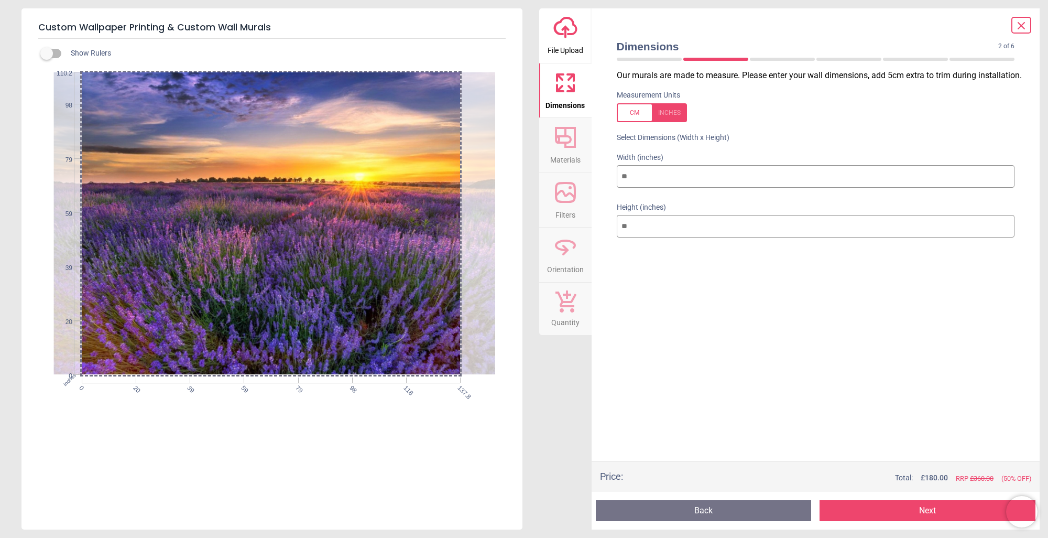
drag, startPoint x: 224, startPoint y: 276, endPoint x: 459, endPoint y: 296, distance: 235.6
click at [459, 296] on div at bounding box center [277, 223] width 449 height 303
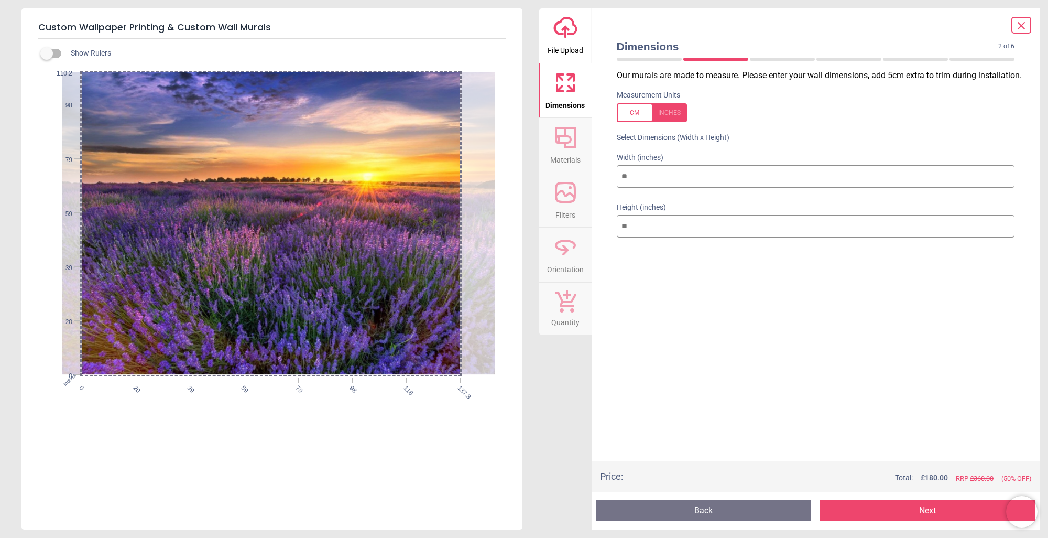
drag, startPoint x: 112, startPoint y: 257, endPoint x: 144, endPoint y: 268, distance: 33.8
click at [144, 268] on div at bounding box center [286, 223] width 449 height 303
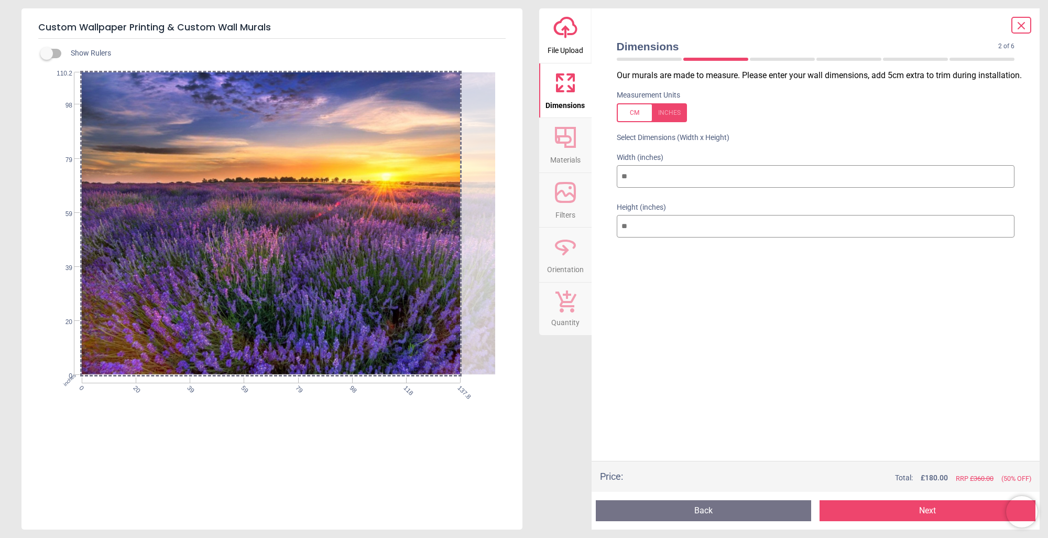
drag, startPoint x: 149, startPoint y: 266, endPoint x: 325, endPoint y: 284, distance: 177.0
click at [325, 284] on div at bounding box center [304, 223] width 449 height 303
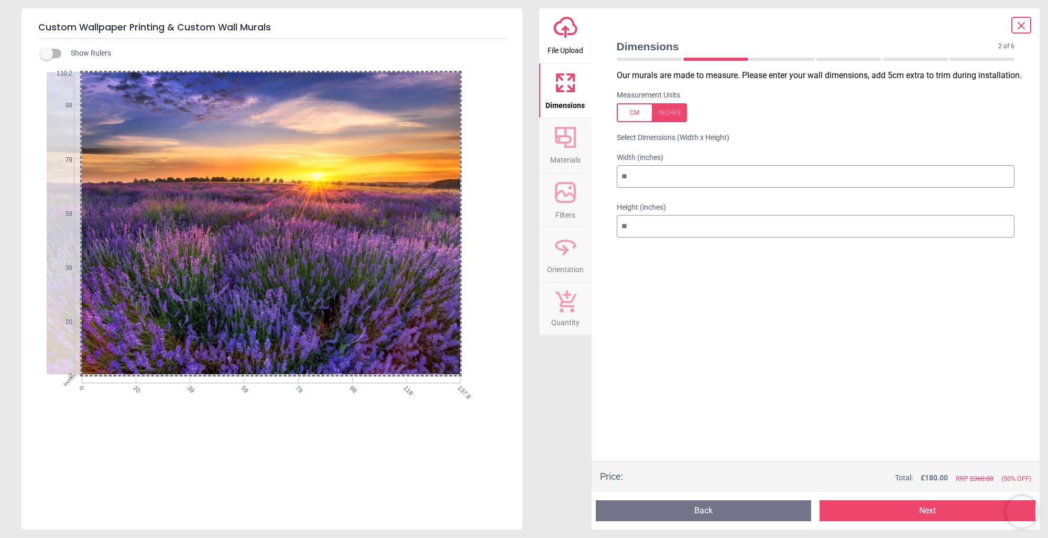
drag, startPoint x: 325, startPoint y: 284, endPoint x: 190, endPoint y: 279, distance: 134.7
click at [189, 281] on div at bounding box center [236, 223] width 449 height 303
drag, startPoint x: 414, startPoint y: 303, endPoint x: 244, endPoint y: 299, distance: 170.3
click at [246, 300] on div at bounding box center [235, 223] width 449 height 303
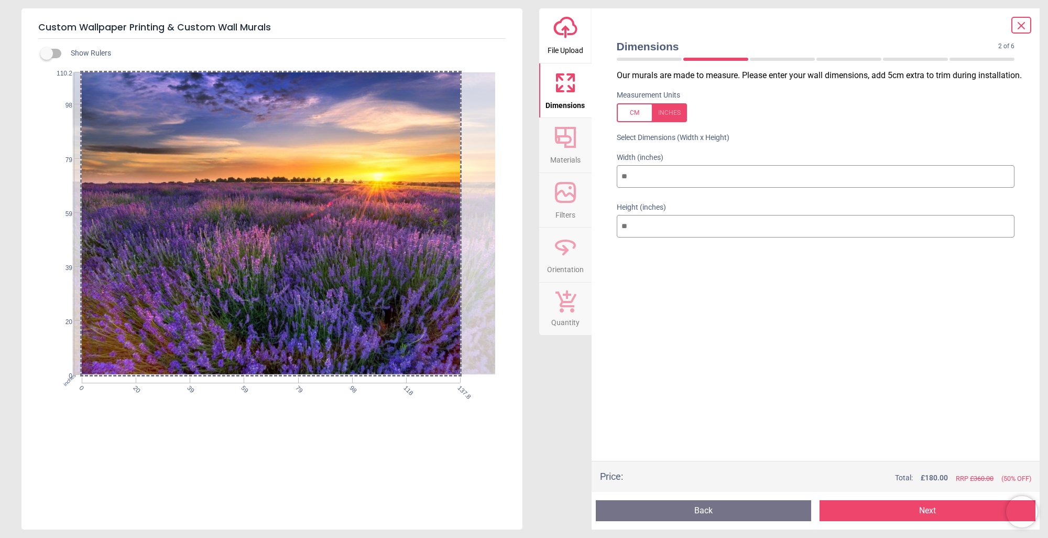
drag, startPoint x: 134, startPoint y: 270, endPoint x: 423, endPoint y: 281, distance: 288.9
click at [423, 281] on div at bounding box center [296, 223] width 449 height 303
drag, startPoint x: 107, startPoint y: 351, endPoint x: 284, endPoint y: 351, distance: 177.1
click at [284, 351] on div at bounding box center [296, 223] width 449 height 303
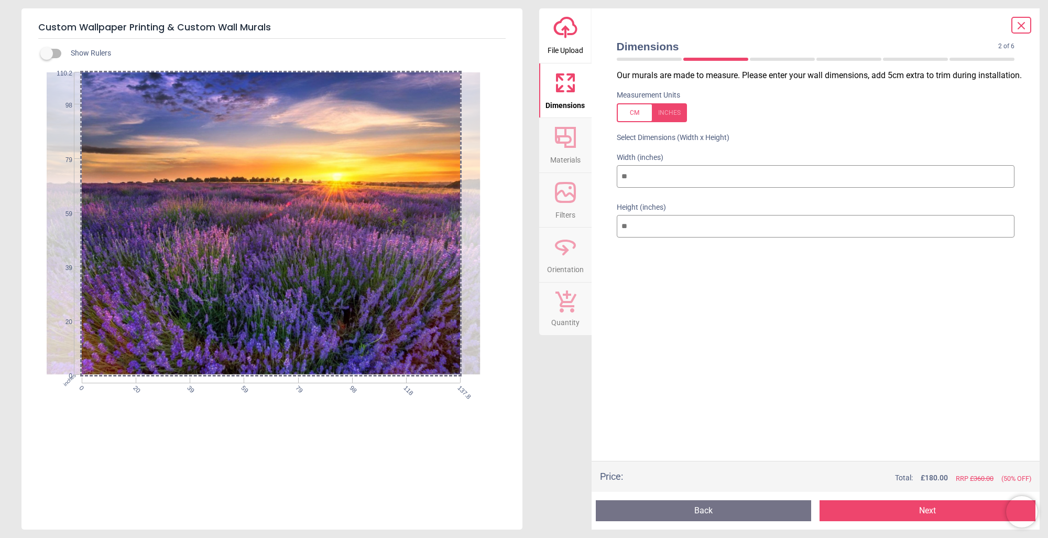
drag, startPoint x: 435, startPoint y: 300, endPoint x: 121, endPoint y: 286, distance: 314.2
click at [116, 290] on div at bounding box center [255, 223] width 449 height 303
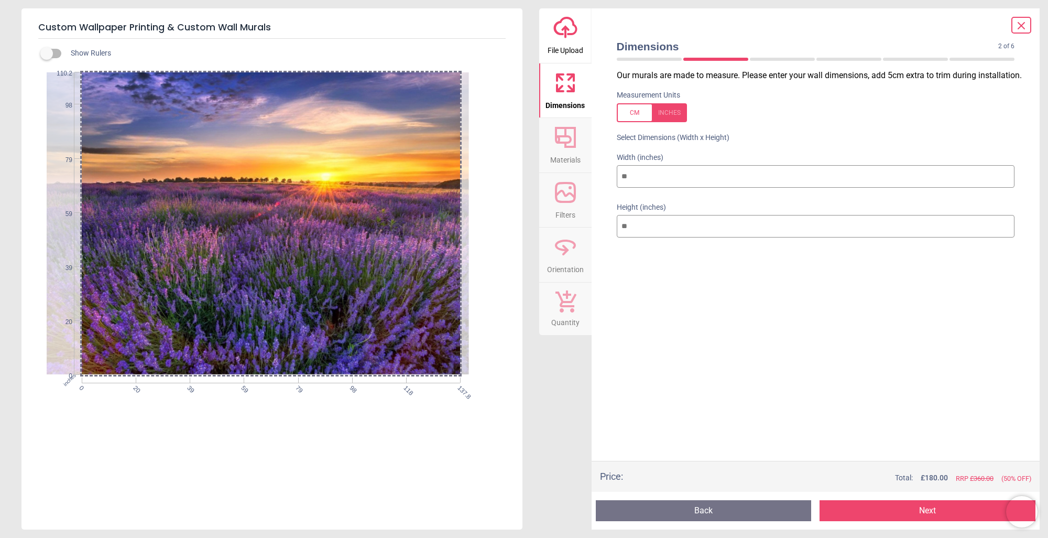
drag, startPoint x: 205, startPoint y: 282, endPoint x: 86, endPoint y: 269, distance: 119.1
click at [86, 269] on div at bounding box center [244, 223] width 449 height 303
drag, startPoint x: 409, startPoint y: 297, endPoint x: 197, endPoint y: 284, distance: 212.1
click at [193, 286] on div at bounding box center [243, 223] width 449 height 303
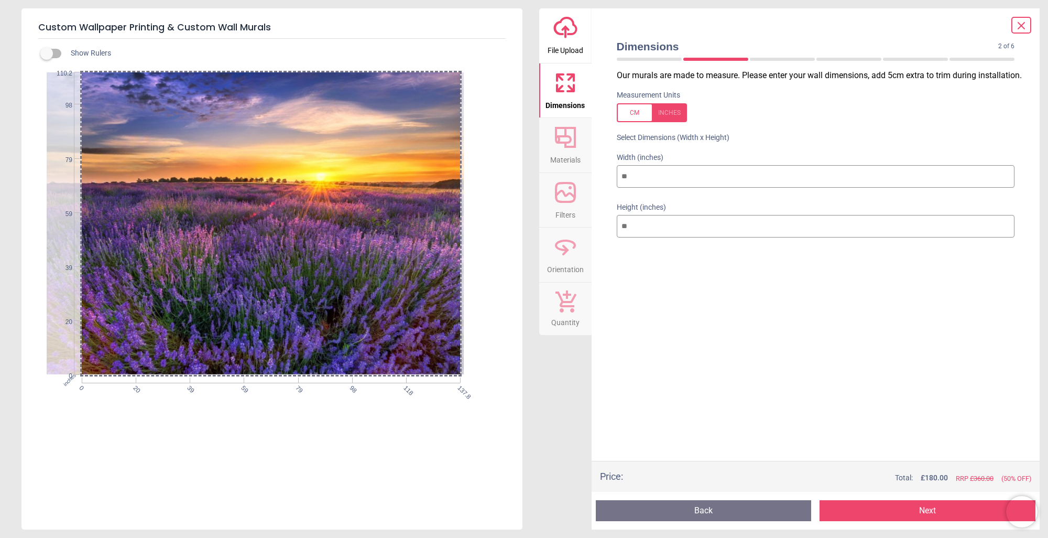
drag, startPoint x: 344, startPoint y: 299, endPoint x: 391, endPoint y: 303, distance: 46.8
click at [287, 297] on div at bounding box center [239, 223] width 449 height 303
drag, startPoint x: 426, startPoint y: 301, endPoint x: 266, endPoint y: 307, distance: 159.9
click at [266, 307] on div at bounding box center [239, 223] width 449 height 303
drag, startPoint x: 417, startPoint y: 287, endPoint x: 270, endPoint y: 288, distance: 146.2
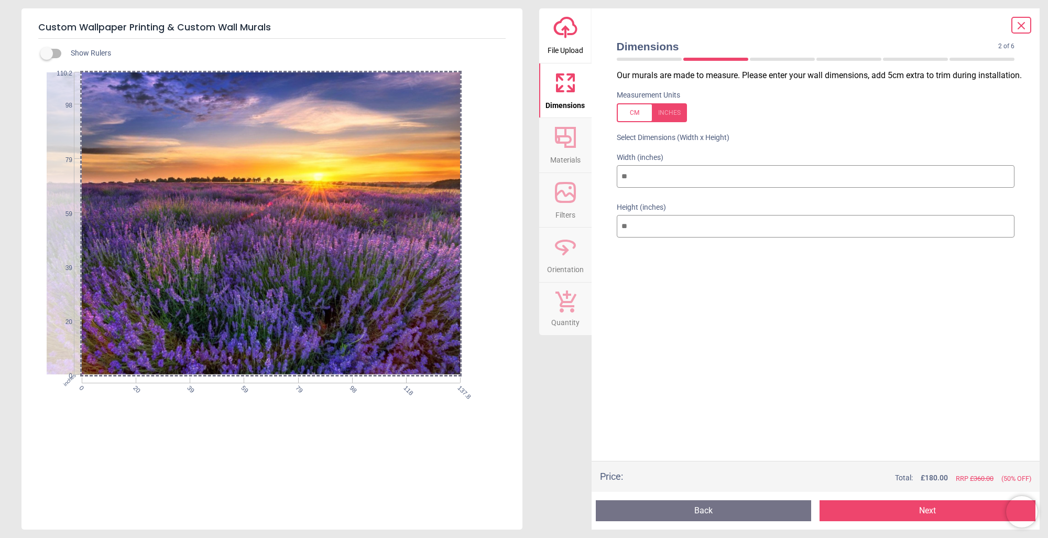
click at [270, 288] on div at bounding box center [237, 223] width 449 height 303
drag, startPoint x: 410, startPoint y: 292, endPoint x: 252, endPoint y: 391, distance: 186.0
click at [216, 285] on div at bounding box center [237, 223] width 449 height 303
click at [632, 108] on div at bounding box center [652, 112] width 70 height 19
type input "***"
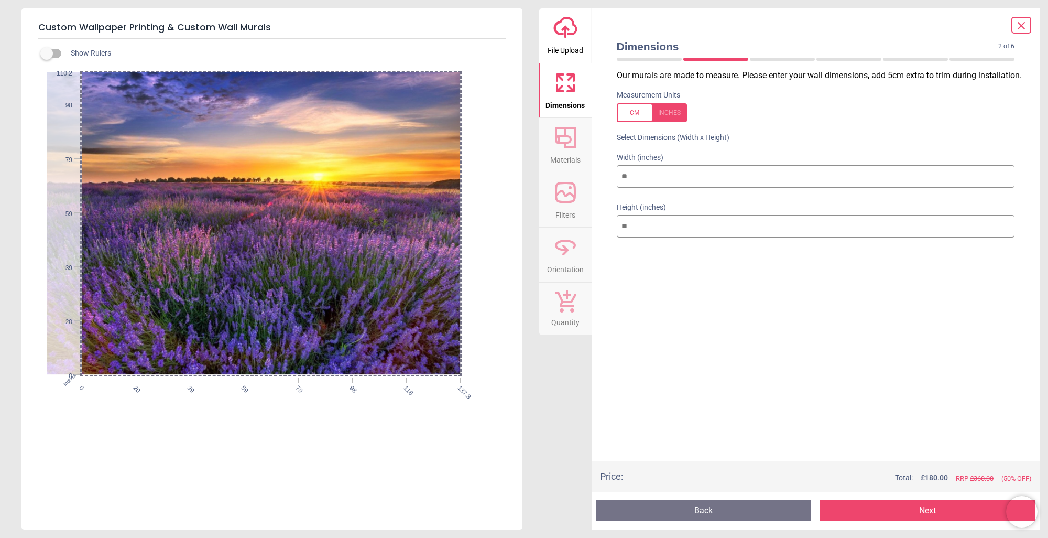
type input "***"
drag, startPoint x: 193, startPoint y: 63, endPoint x: 633, endPoint y: 510, distance: 627.3
click at [614, 522] on div "Custom Wallpaper Printing & Custom Wall Murals Show Rulers cm 0 50 100 150 200 …" at bounding box center [524, 269] width 1048 height 538
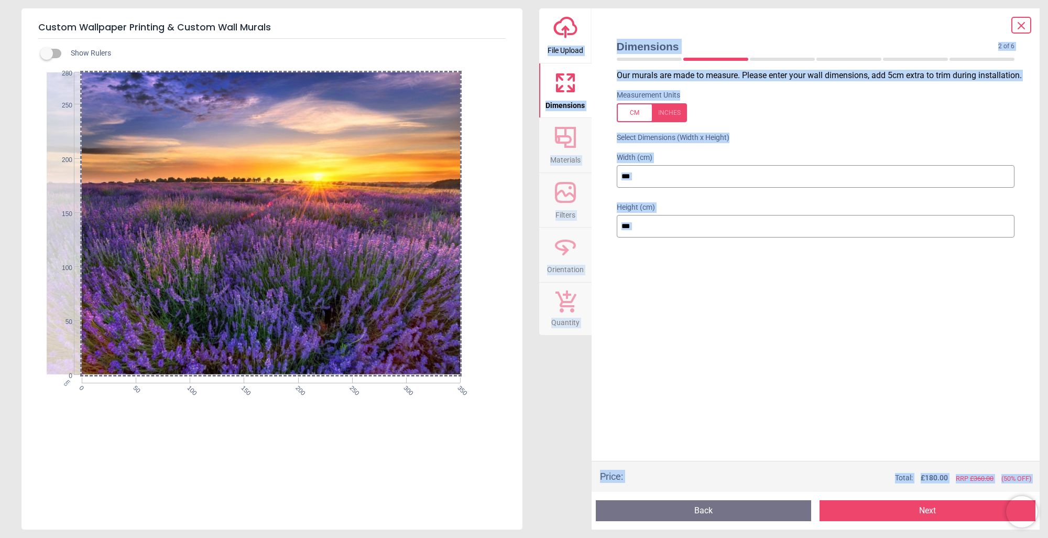
click at [957, 517] on button "Next" at bounding box center [928, 510] width 216 height 21
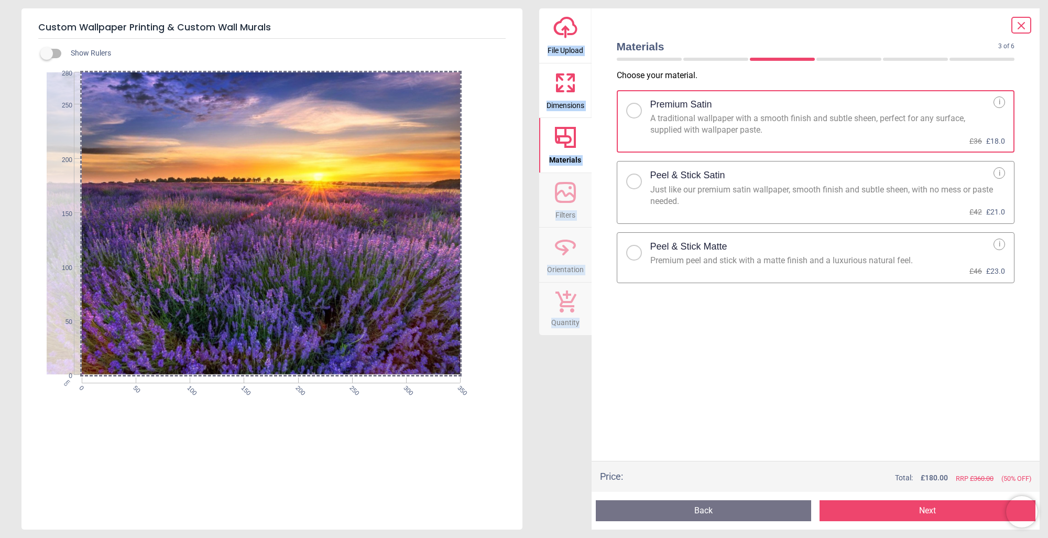
click at [963, 506] on button "Next" at bounding box center [928, 510] width 216 height 21
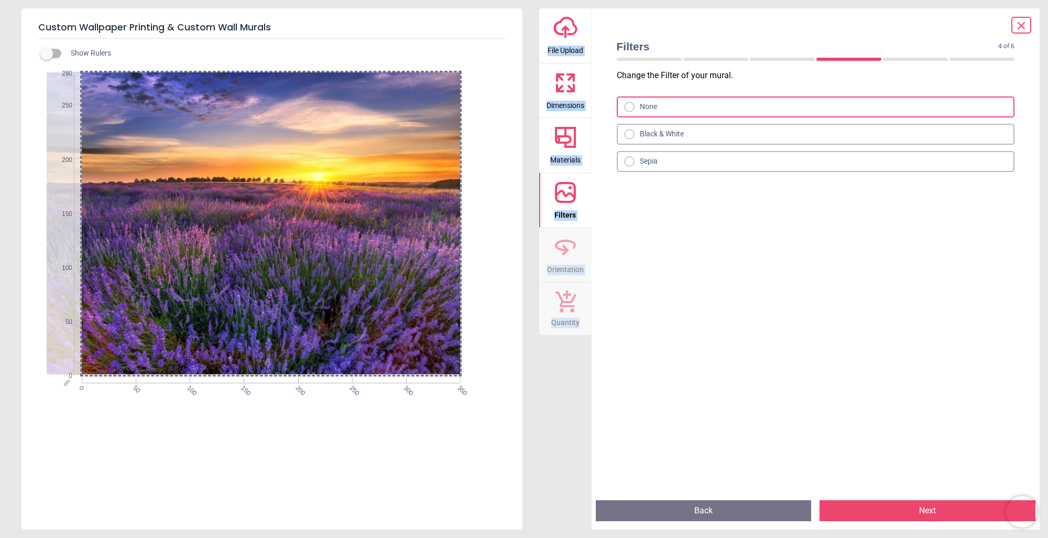
click at [958, 515] on button "Next" at bounding box center [928, 510] width 216 height 21
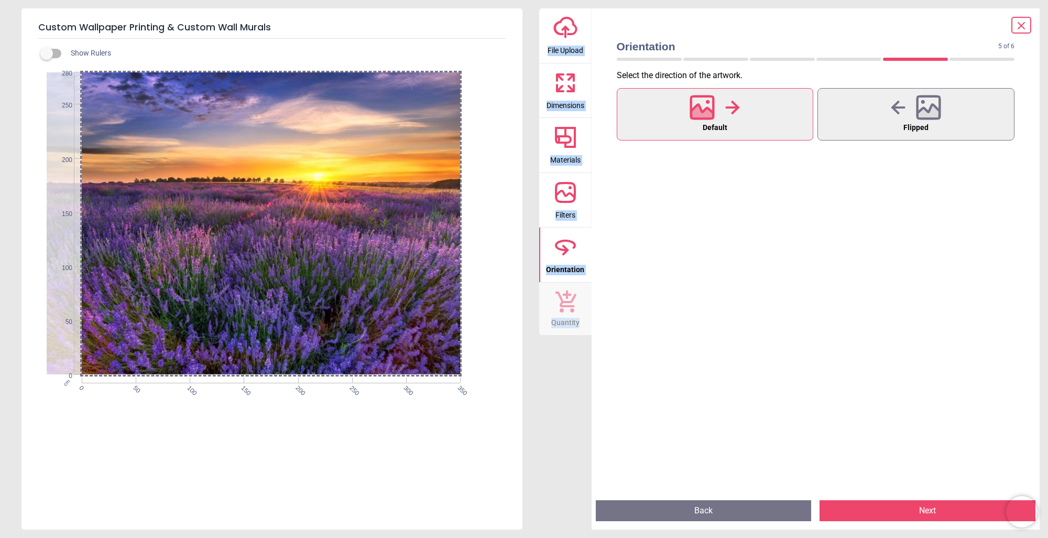
click at [958, 515] on button "Next" at bounding box center [928, 510] width 216 height 21
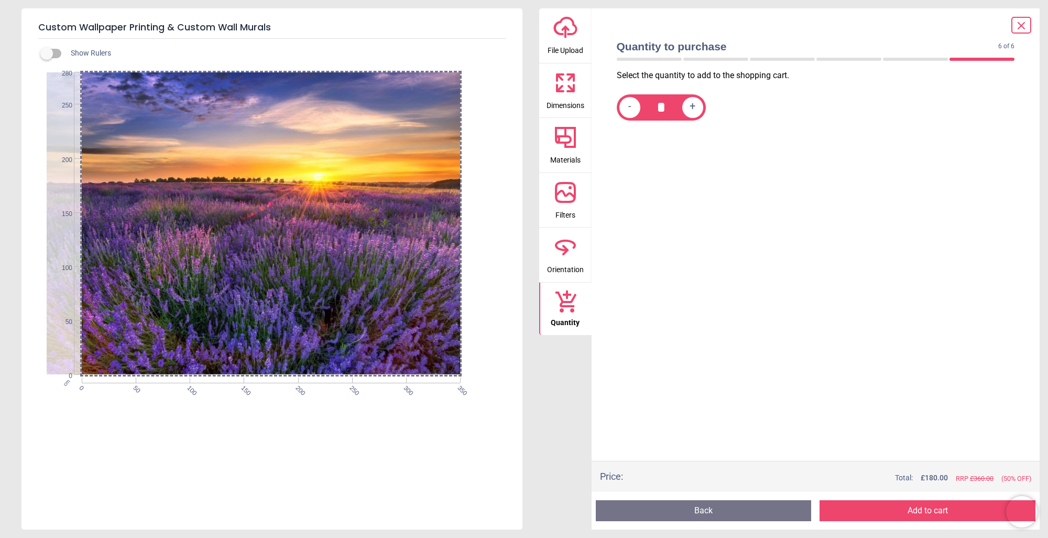
click at [958, 515] on button "Add to cart" at bounding box center [928, 510] width 216 height 21
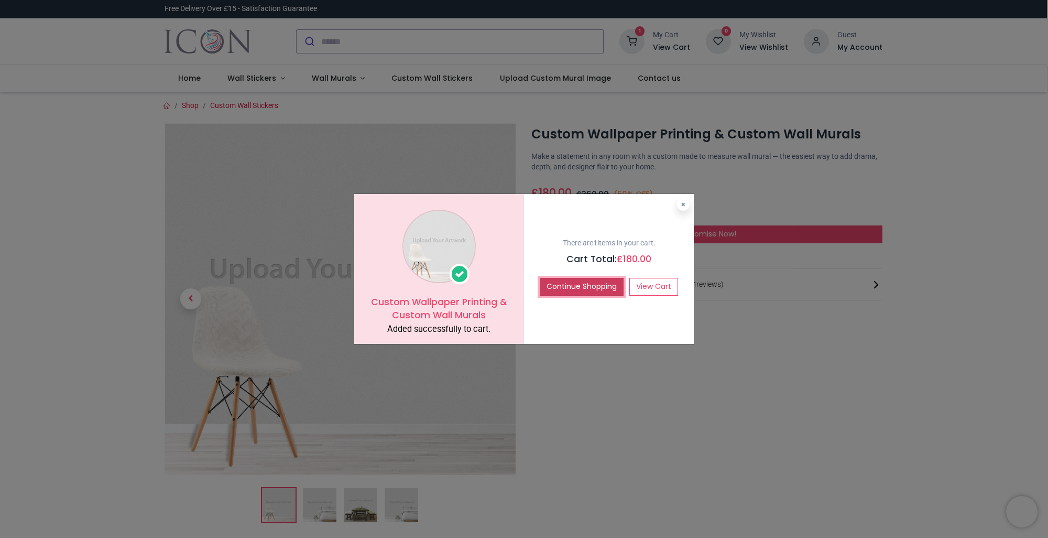
click at [570, 291] on button "Continue Shopping" at bounding box center [582, 287] width 84 height 18
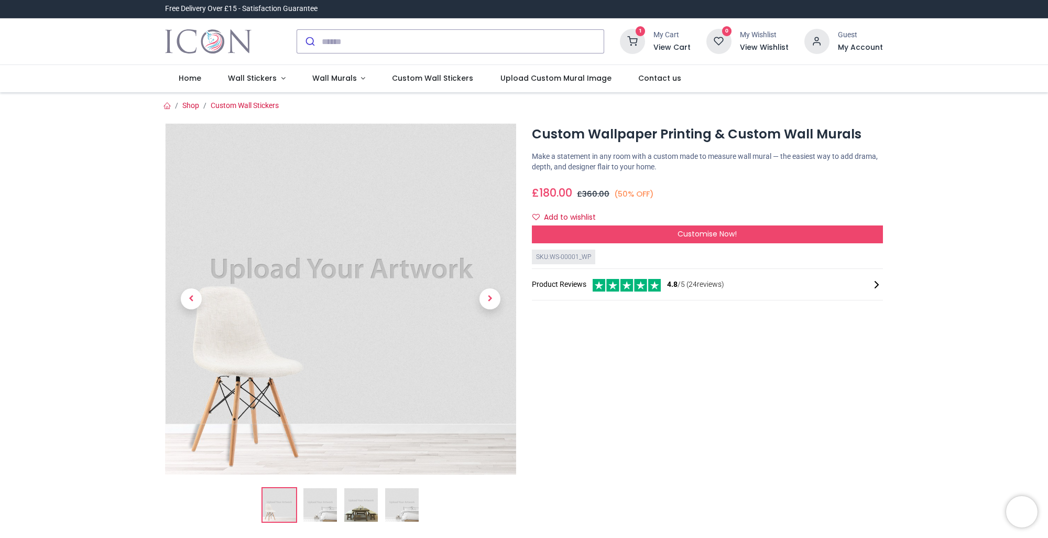
click at [669, 46] on h6 "View Cart" at bounding box center [671, 47] width 37 height 10
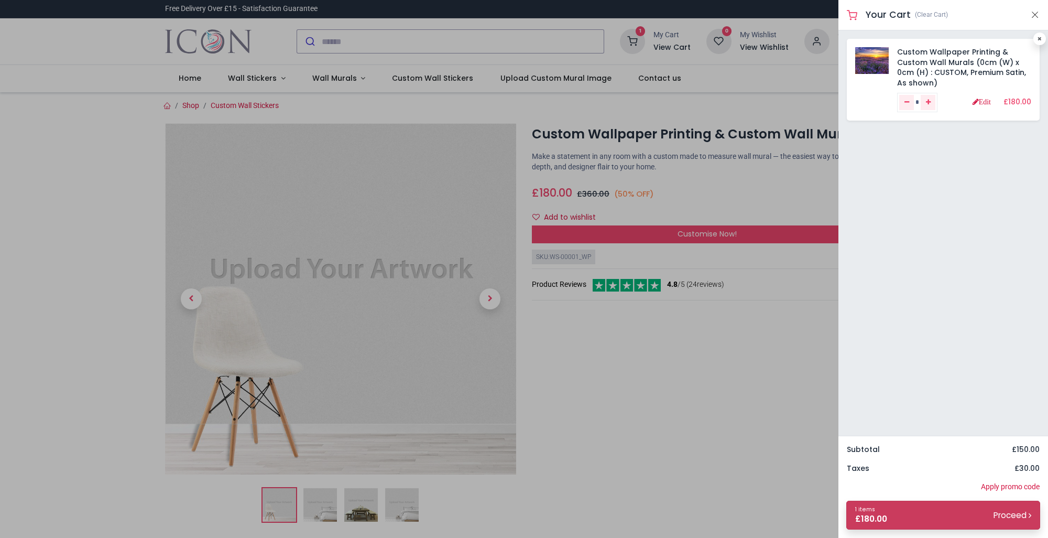
click at [1010, 515] on small "Proceed" at bounding box center [1012, 514] width 38 height 11
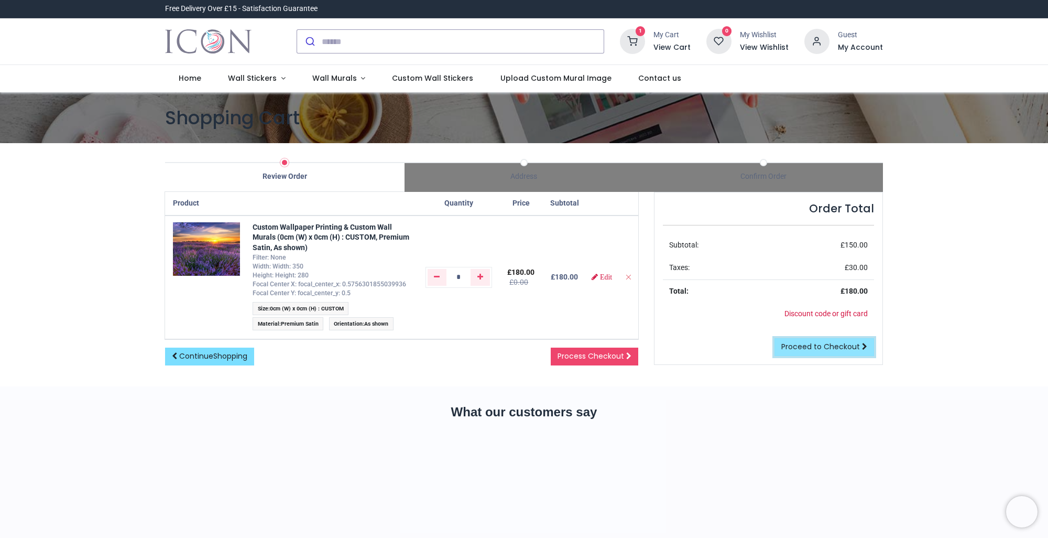
click at [828, 349] on span "Proceed to Checkout" at bounding box center [820, 346] width 79 height 10
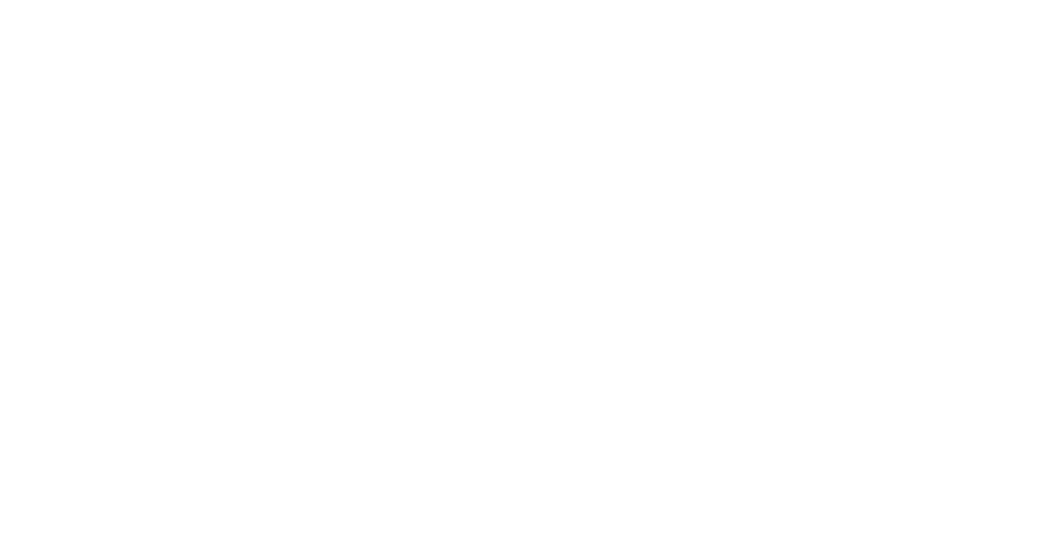
select select "***"
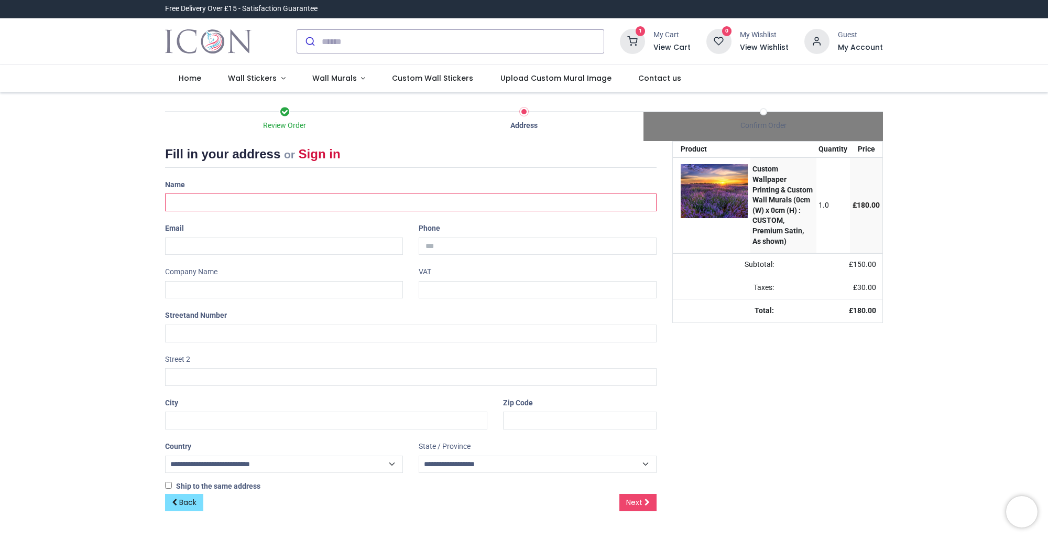
click at [239, 207] on input "text" at bounding box center [410, 202] width 491 height 18
type input "*****"
type input "**********"
type input "******"
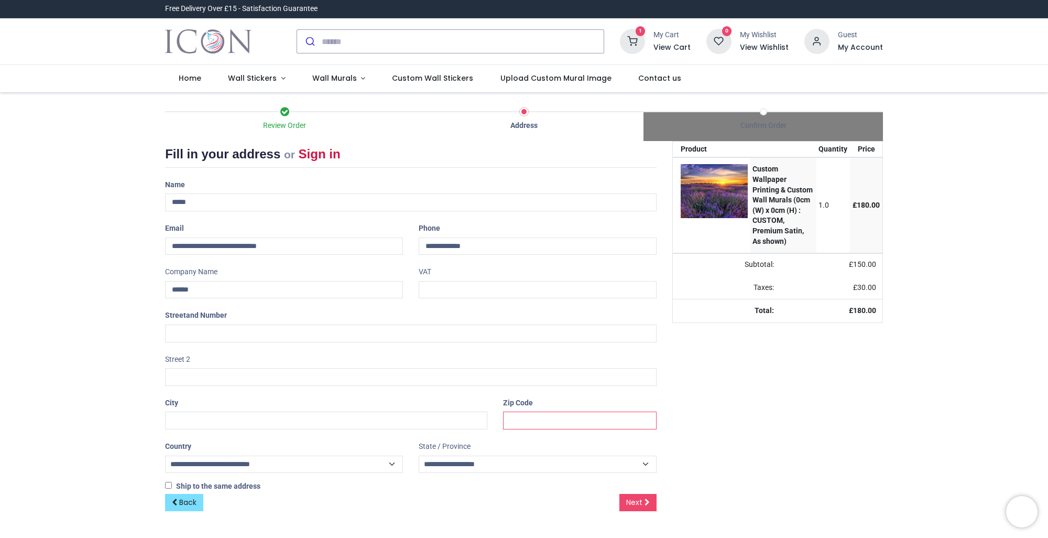
type input "********"
drag, startPoint x: 267, startPoint y: 297, endPoint x: 70, endPoint y: 283, distance: 198.0
click at [70, 283] on div "Review Order Address Confirm Order Your order: £ 180.00 Product Price" at bounding box center [524, 312] width 1048 height 440
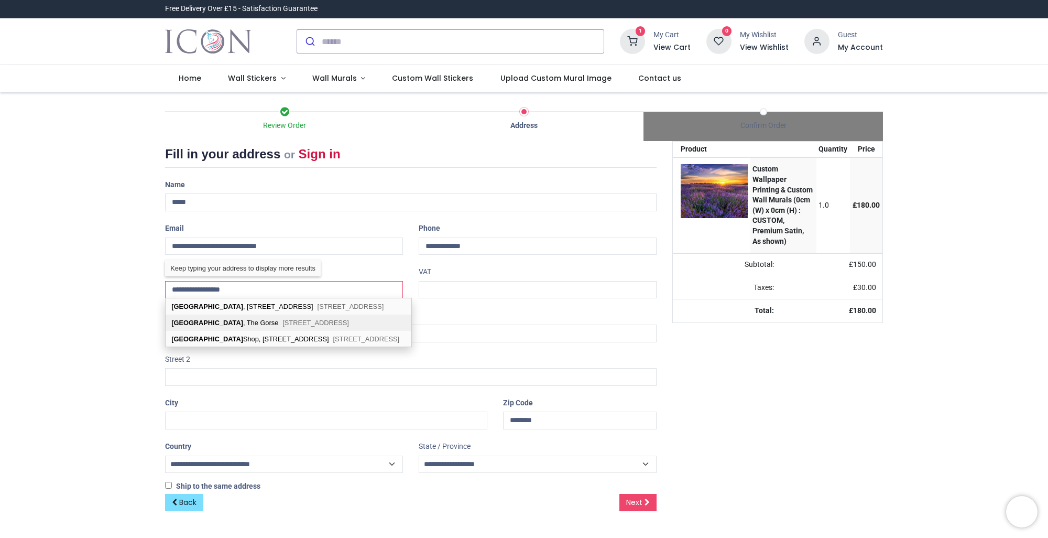
type input "**********"
click at [302, 320] on span "[STREET_ADDRESS]" at bounding box center [315, 323] width 67 height 8
type input "*********"
select select "***"
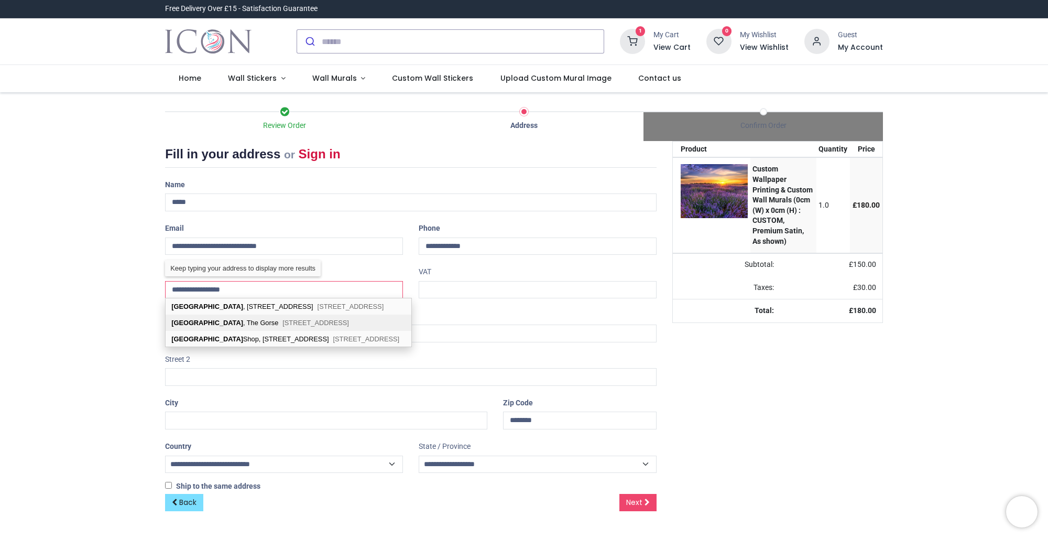
type input "********"
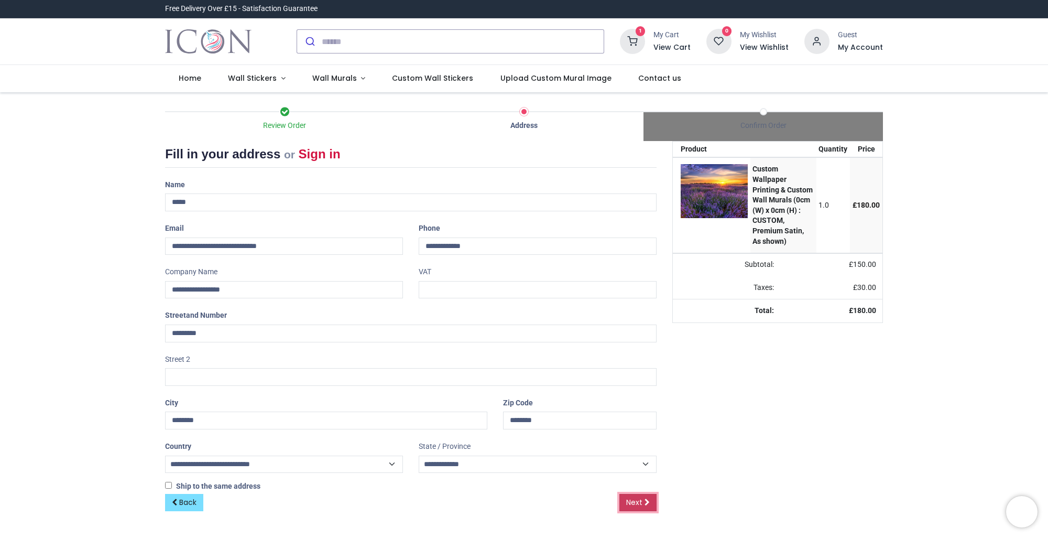
click at [628, 503] on span "Next" at bounding box center [634, 502] width 16 height 10
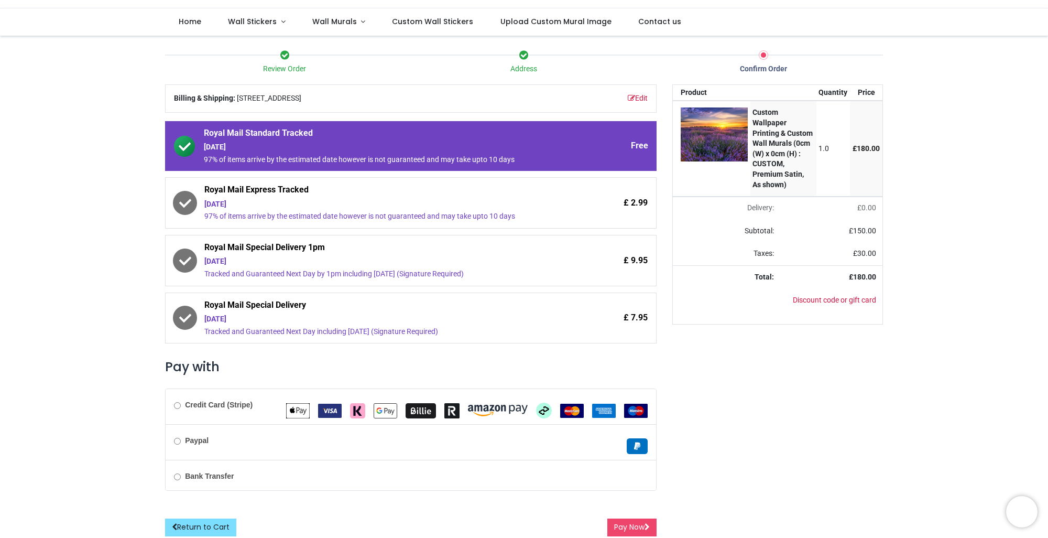
scroll to position [57, 0]
click at [198, 406] on b "Credit Card (Stripe)" at bounding box center [219, 404] width 68 height 8
click at [633, 525] on button "Pay Now" at bounding box center [631, 527] width 49 height 18
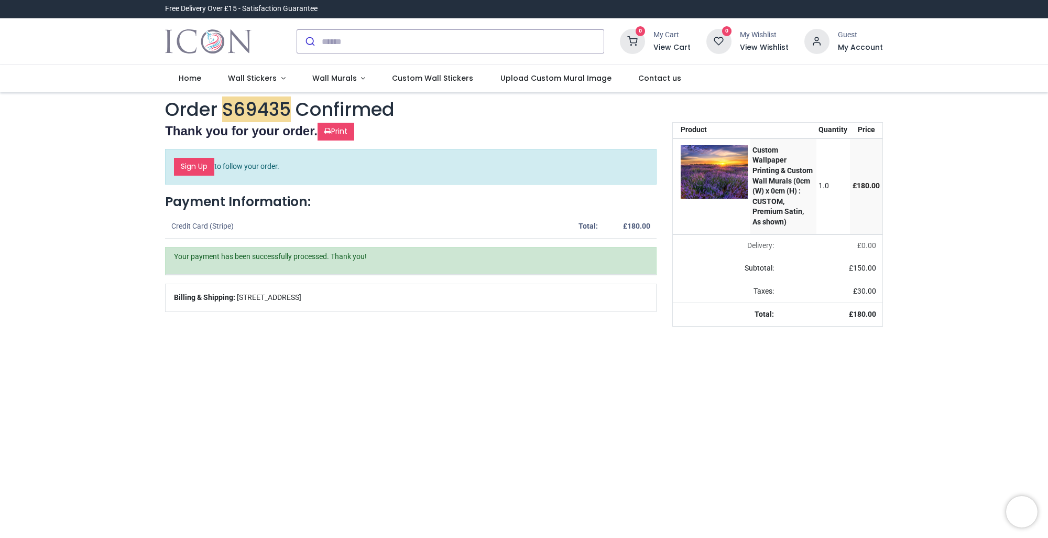
click at [836, 399] on div "Your order: £ 180.00 Product Quantity Price Custom Wallpaper Printing & Custom …" at bounding box center [777, 454] width 226 height 664
